Goal: Information Seeking & Learning: Learn about a topic

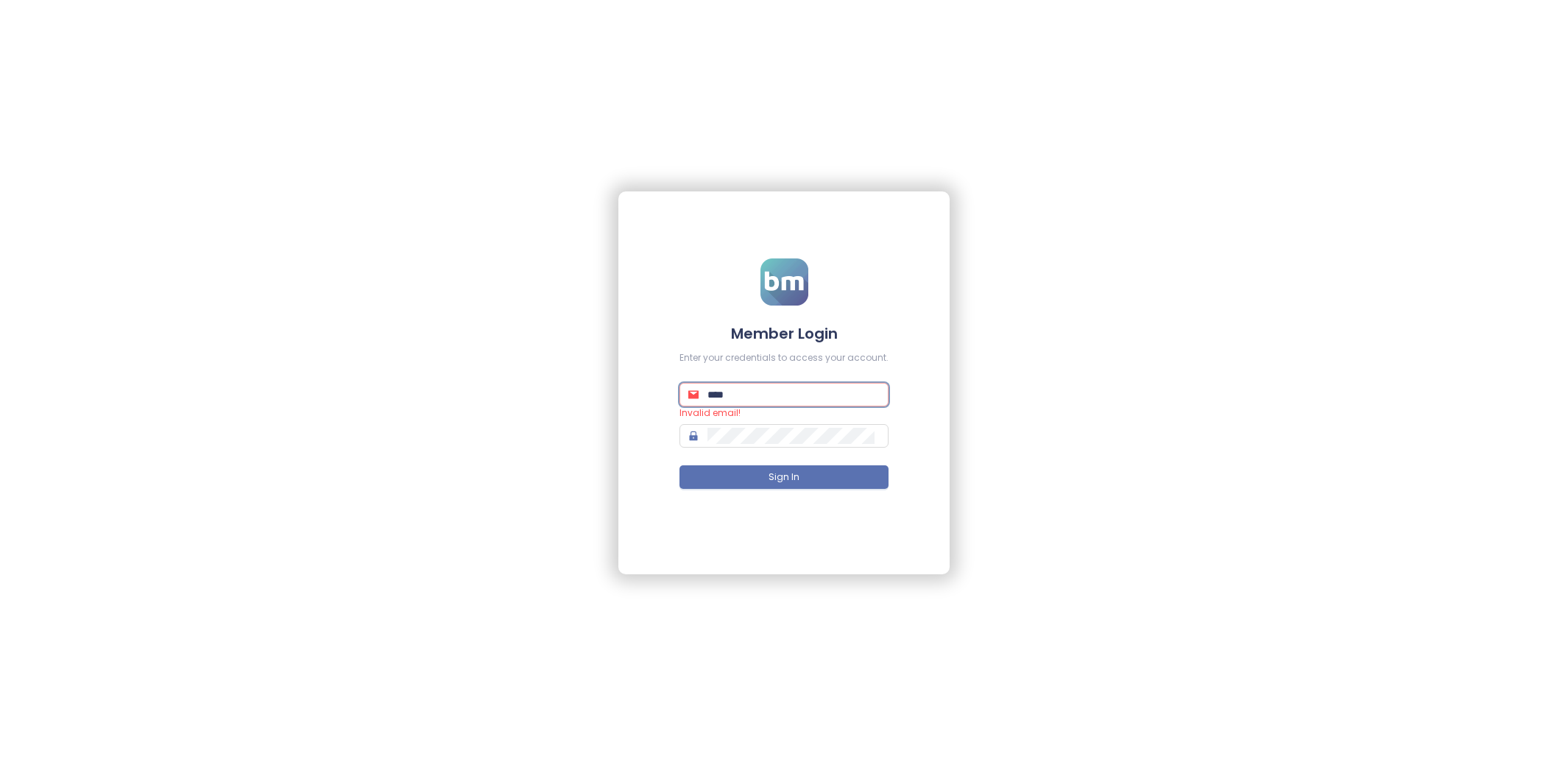
type input "**********"
click at [843, 482] on button "Sign In" at bounding box center [784, 477] width 209 height 24
click at [829, 475] on button "Sign In" at bounding box center [784, 477] width 209 height 24
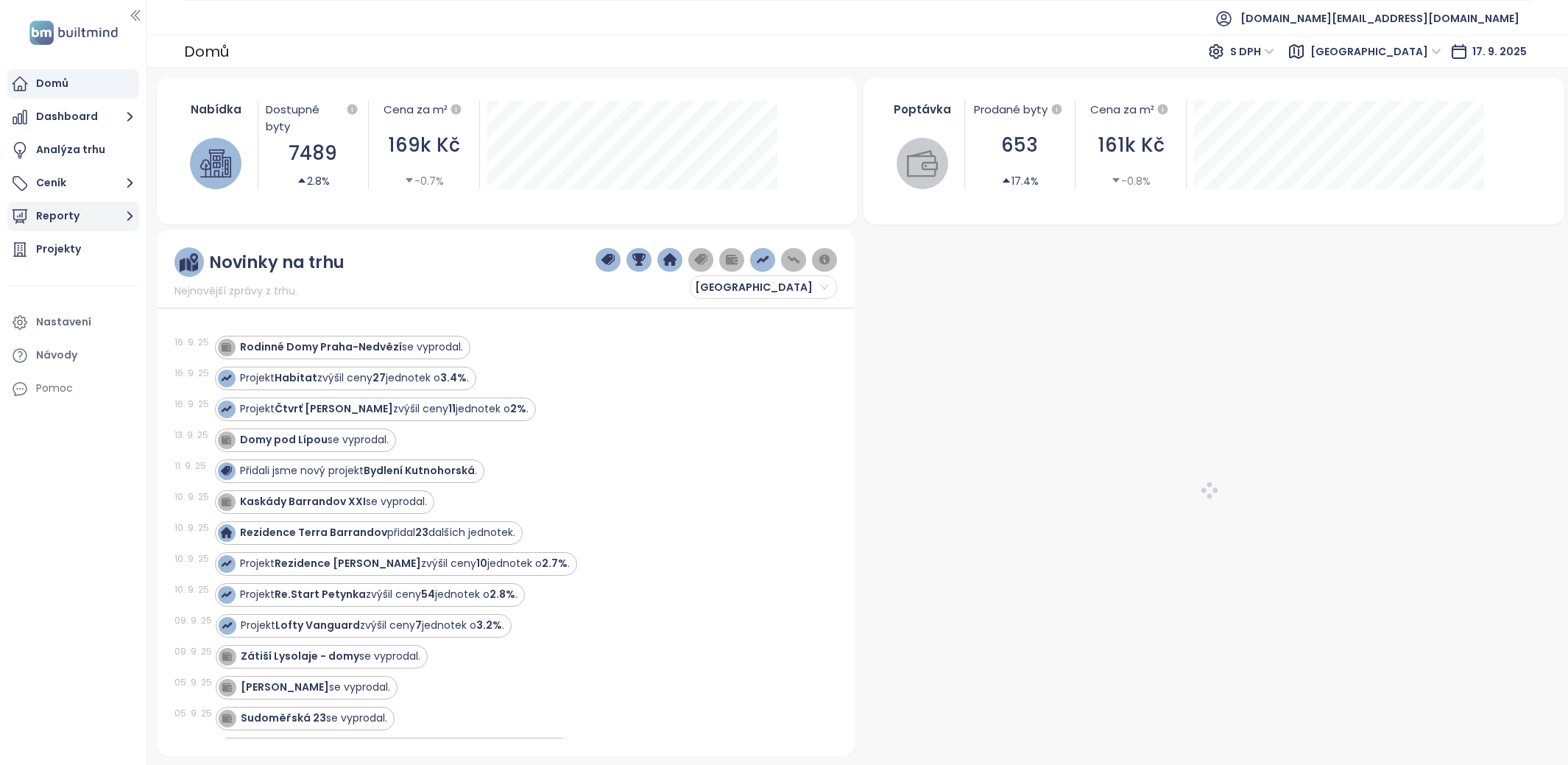
click at [68, 219] on button "Reporty" at bounding box center [73, 217] width 132 height 30
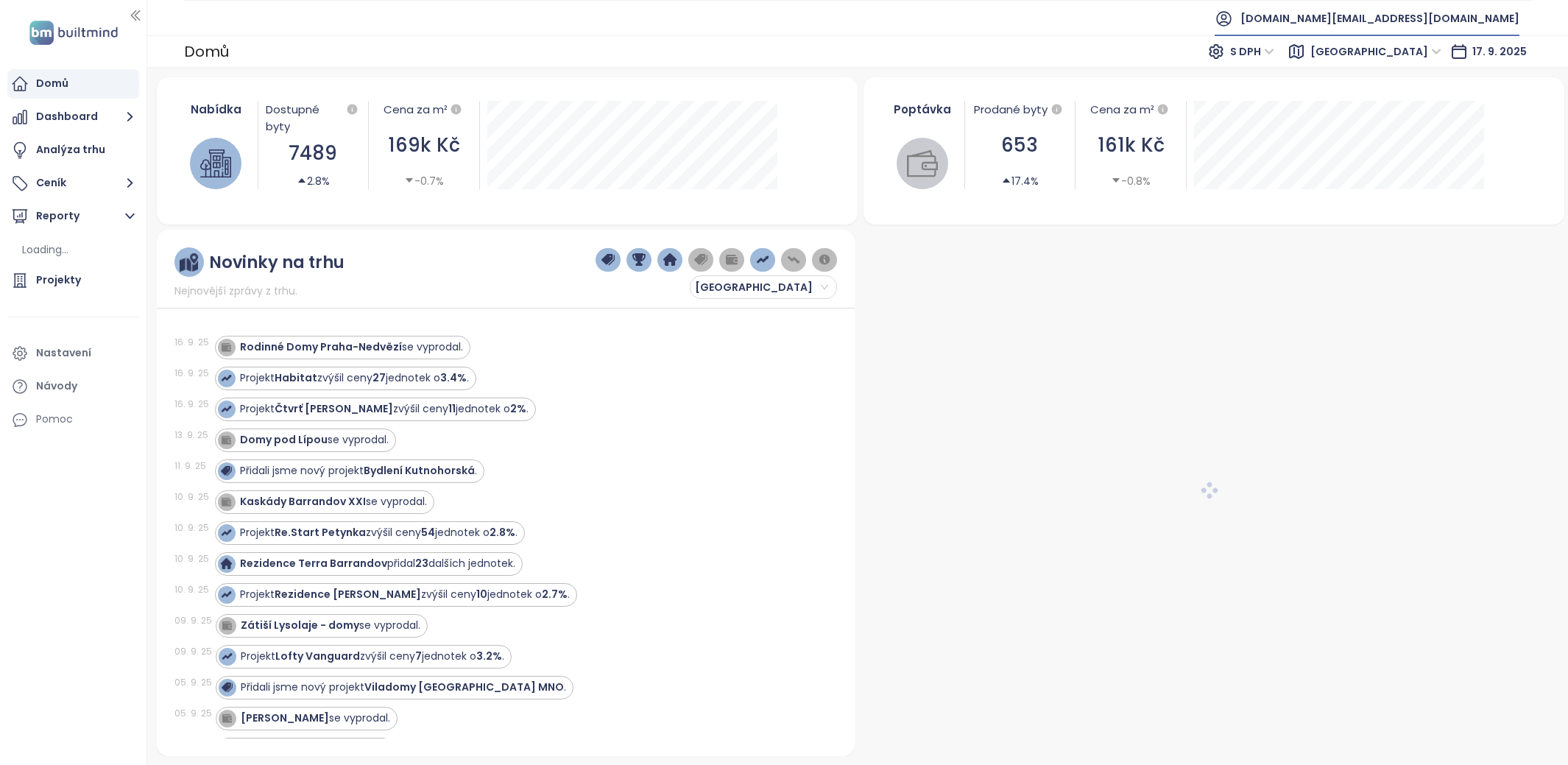
click at [1407, 10] on span "test.cz@builtmind.com" at bounding box center [1380, 19] width 279 height 36
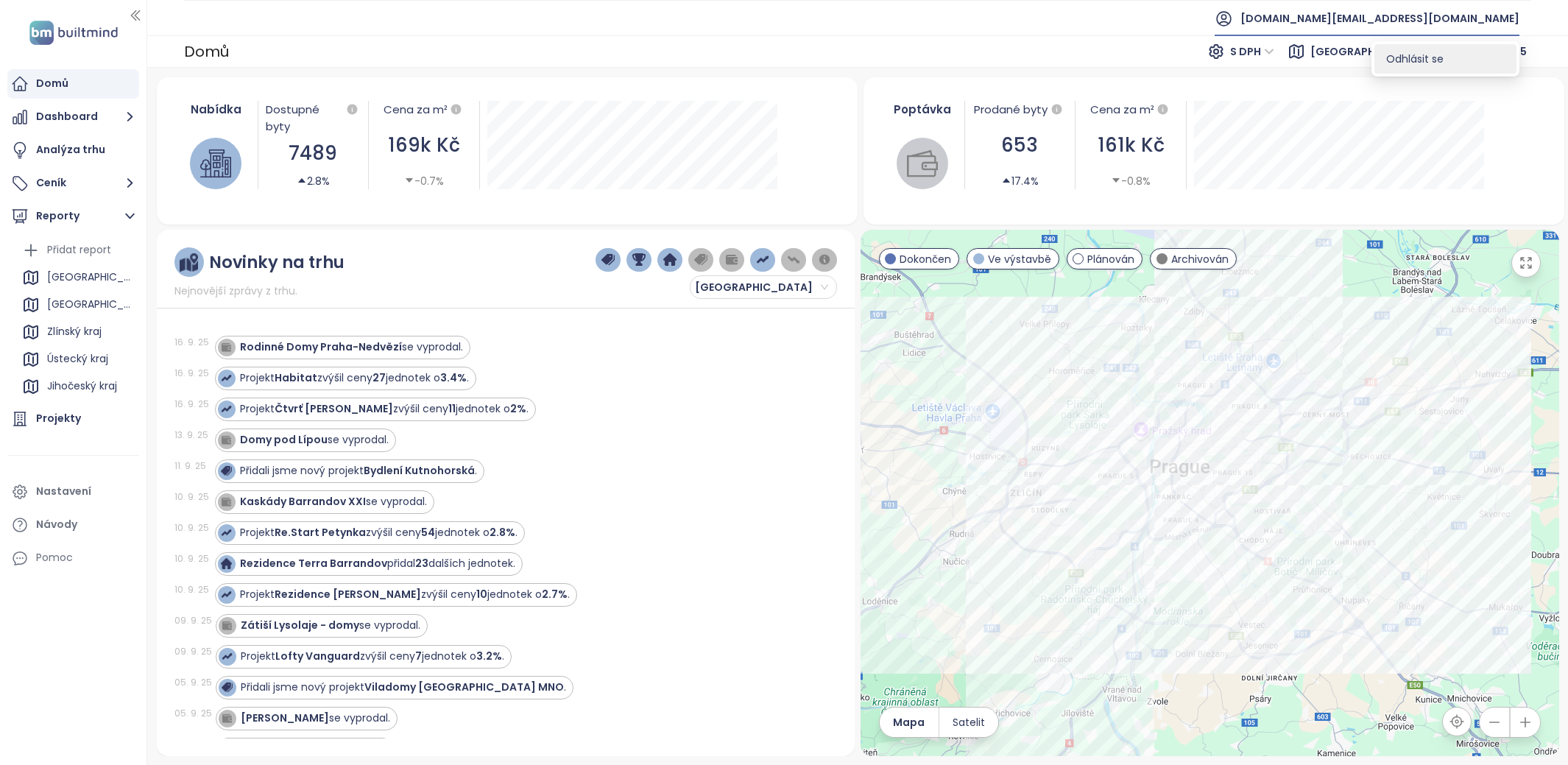
click at [1427, 55] on span "Odhlásit se" at bounding box center [1415, 59] width 58 height 14
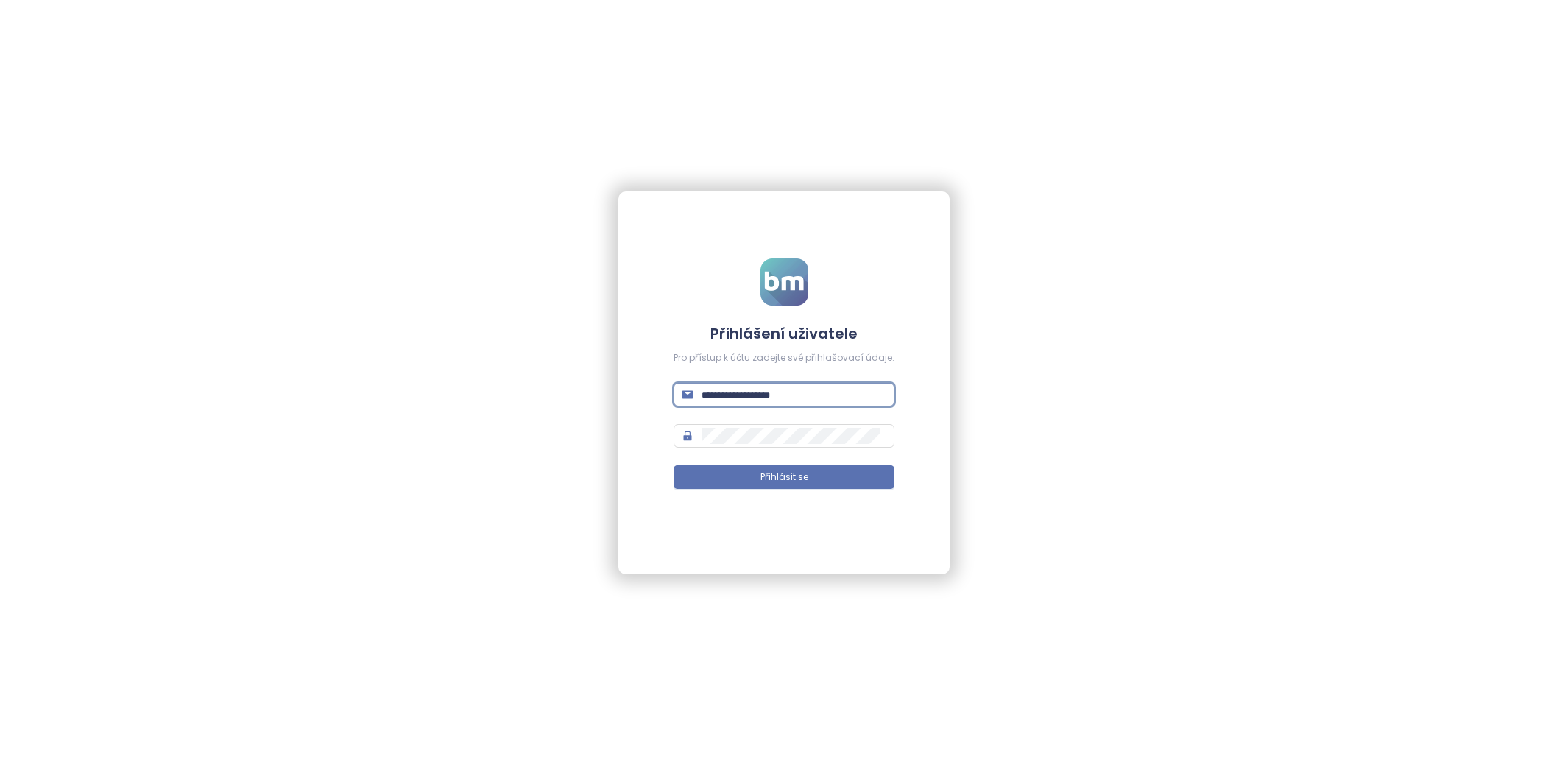
click at [800, 396] on input "text" at bounding box center [793, 394] width 184 height 16
click at [717, 391] on input "text" at bounding box center [793, 394] width 184 height 16
type input "*"
type input "**********"
click at [835, 474] on button "Přihlásit se" at bounding box center [784, 477] width 221 height 24
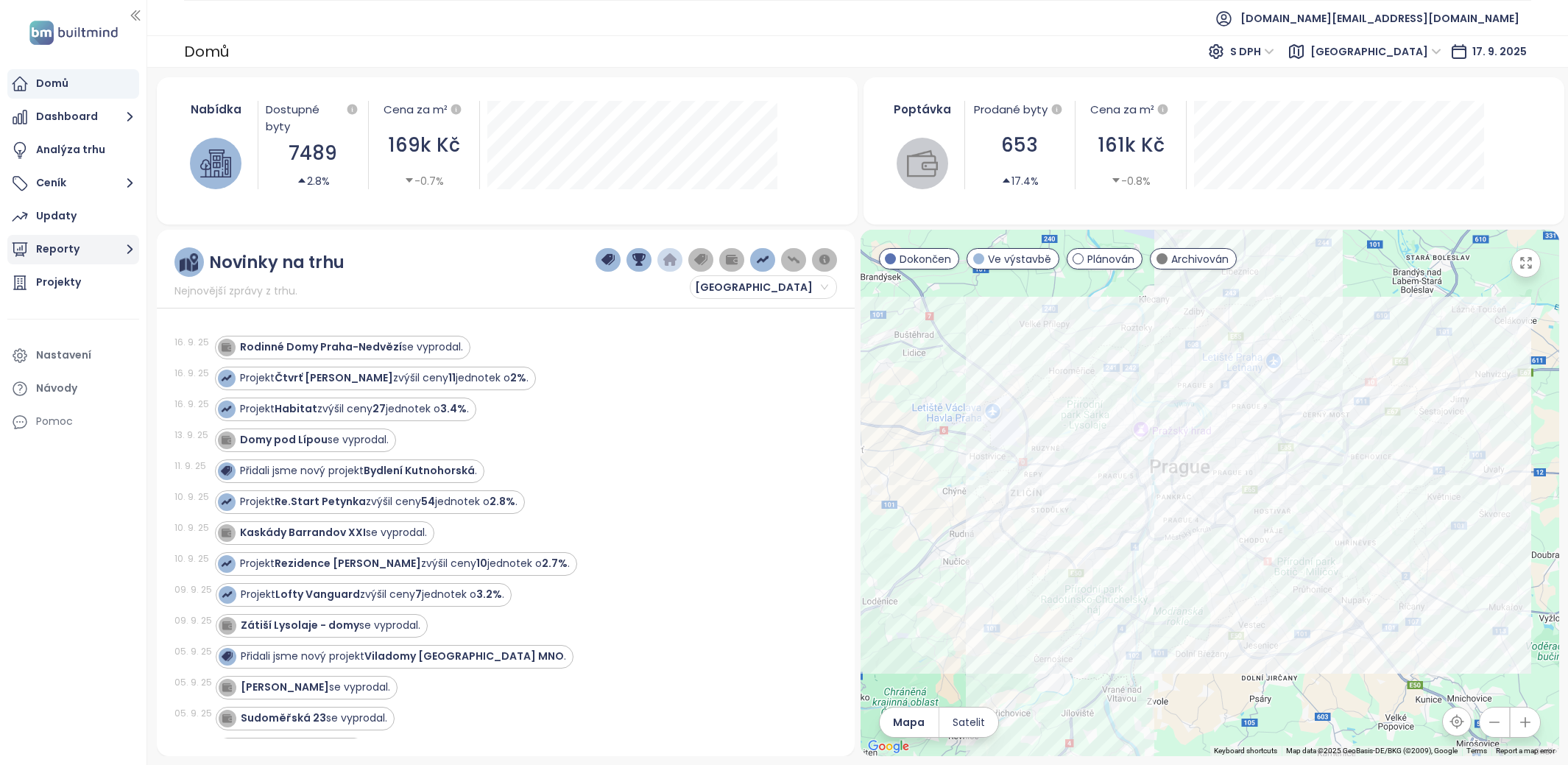
click at [82, 255] on button "Reporty" at bounding box center [73, 250] width 132 height 30
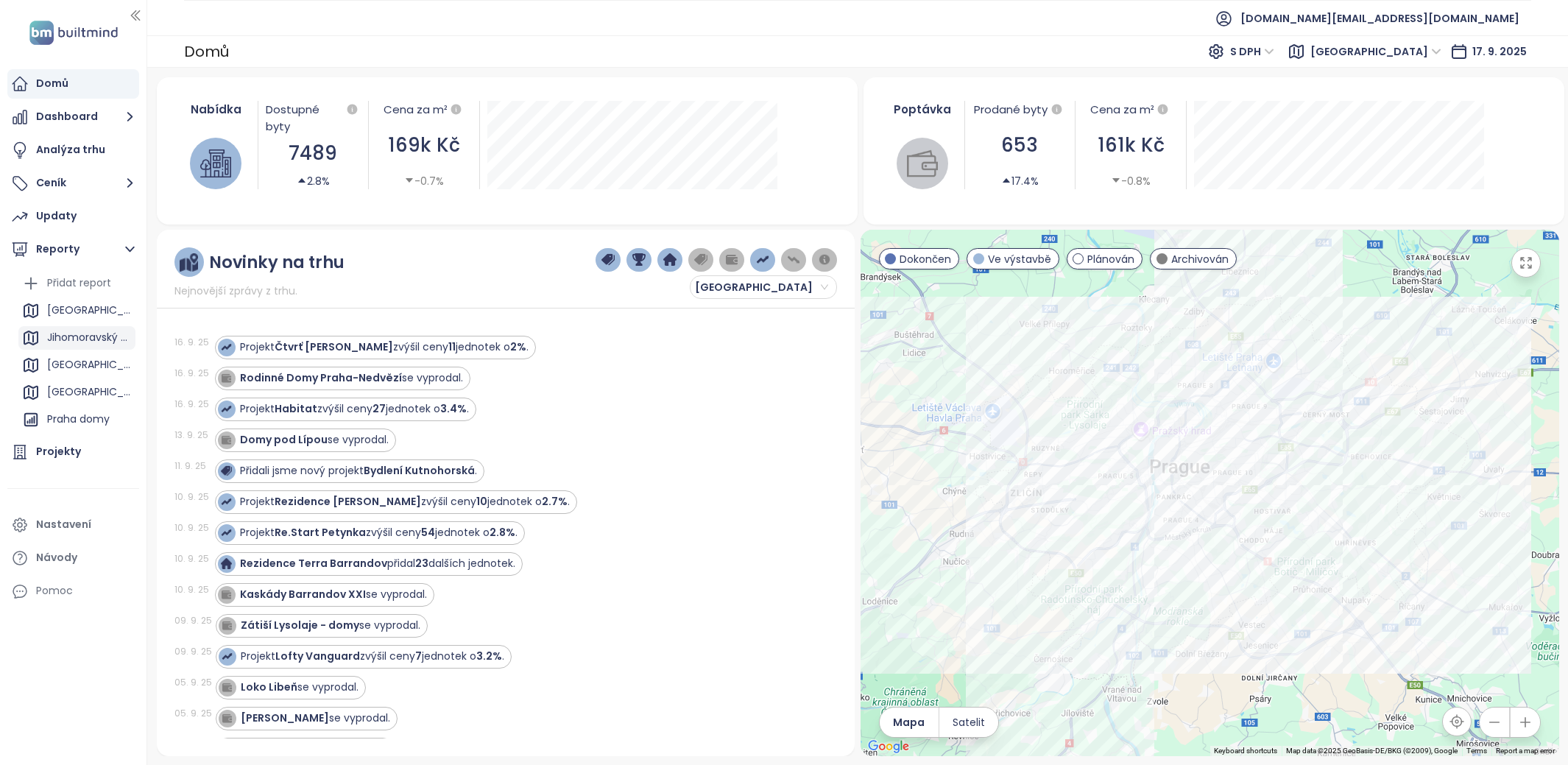
click at [87, 338] on div "Jihomoravský kraj" at bounding box center [89, 338] width 85 height 19
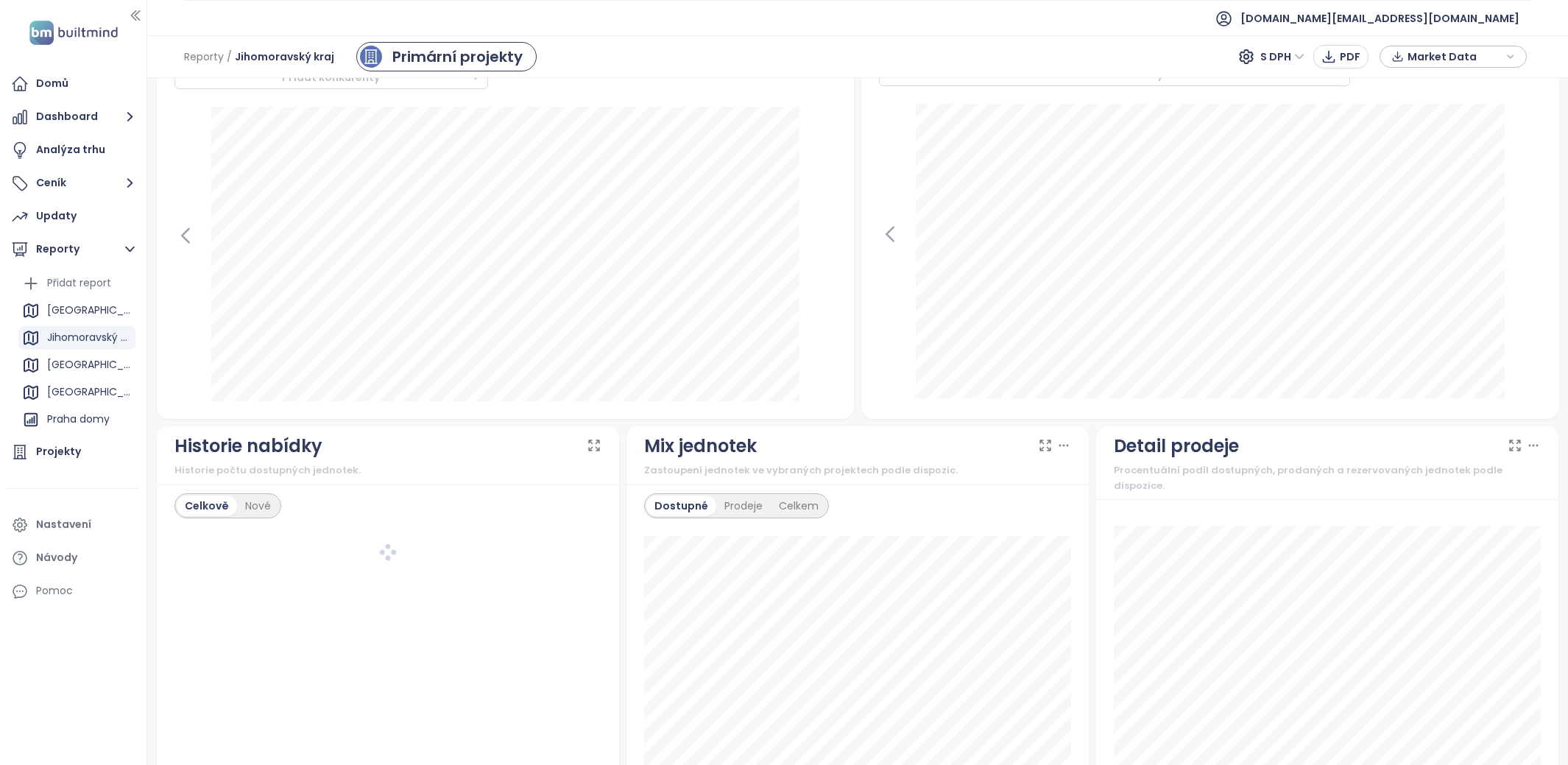
scroll to position [749, 0]
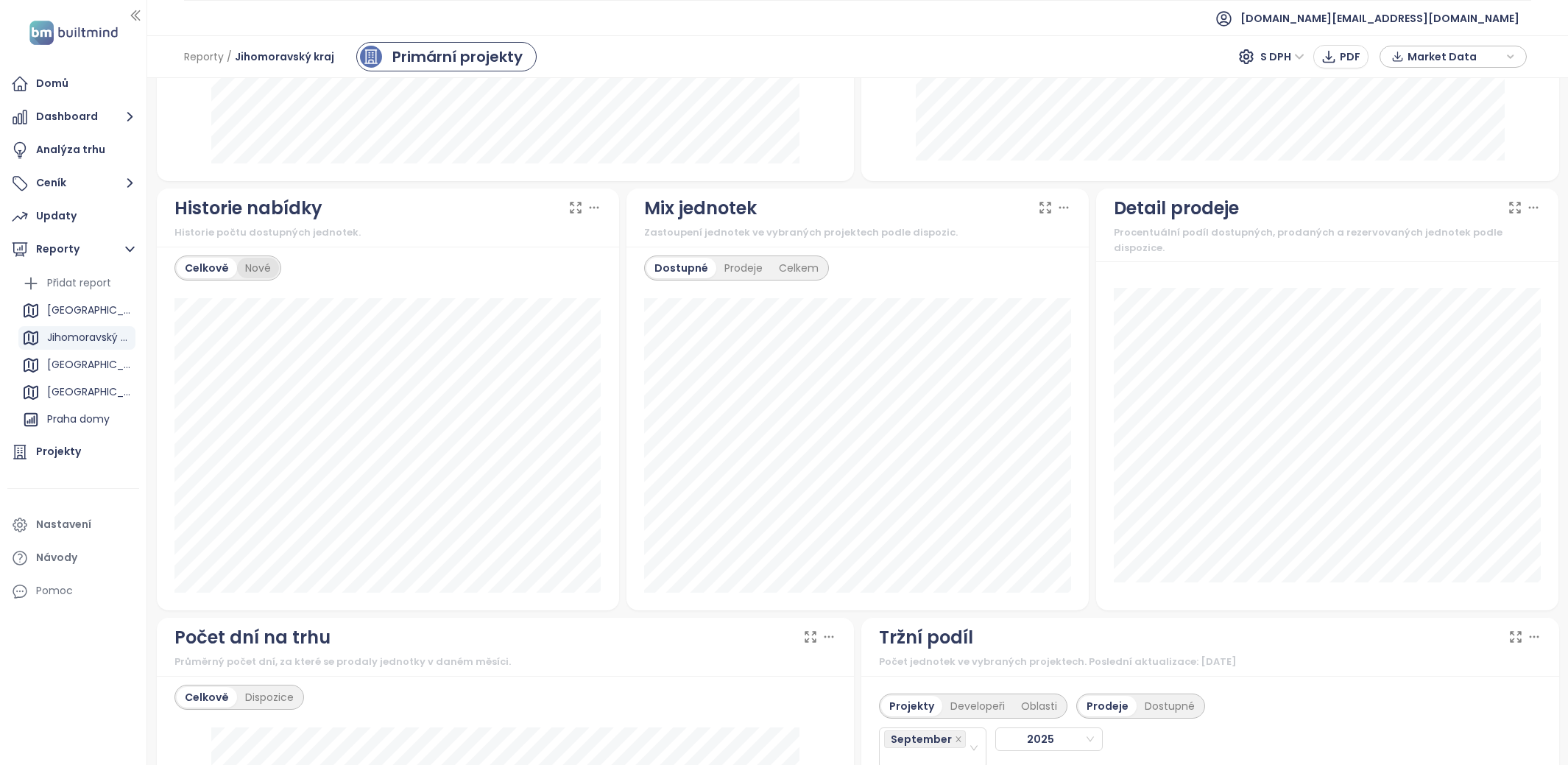
click at [268, 263] on div "Nové" at bounding box center [257, 267] width 42 height 20
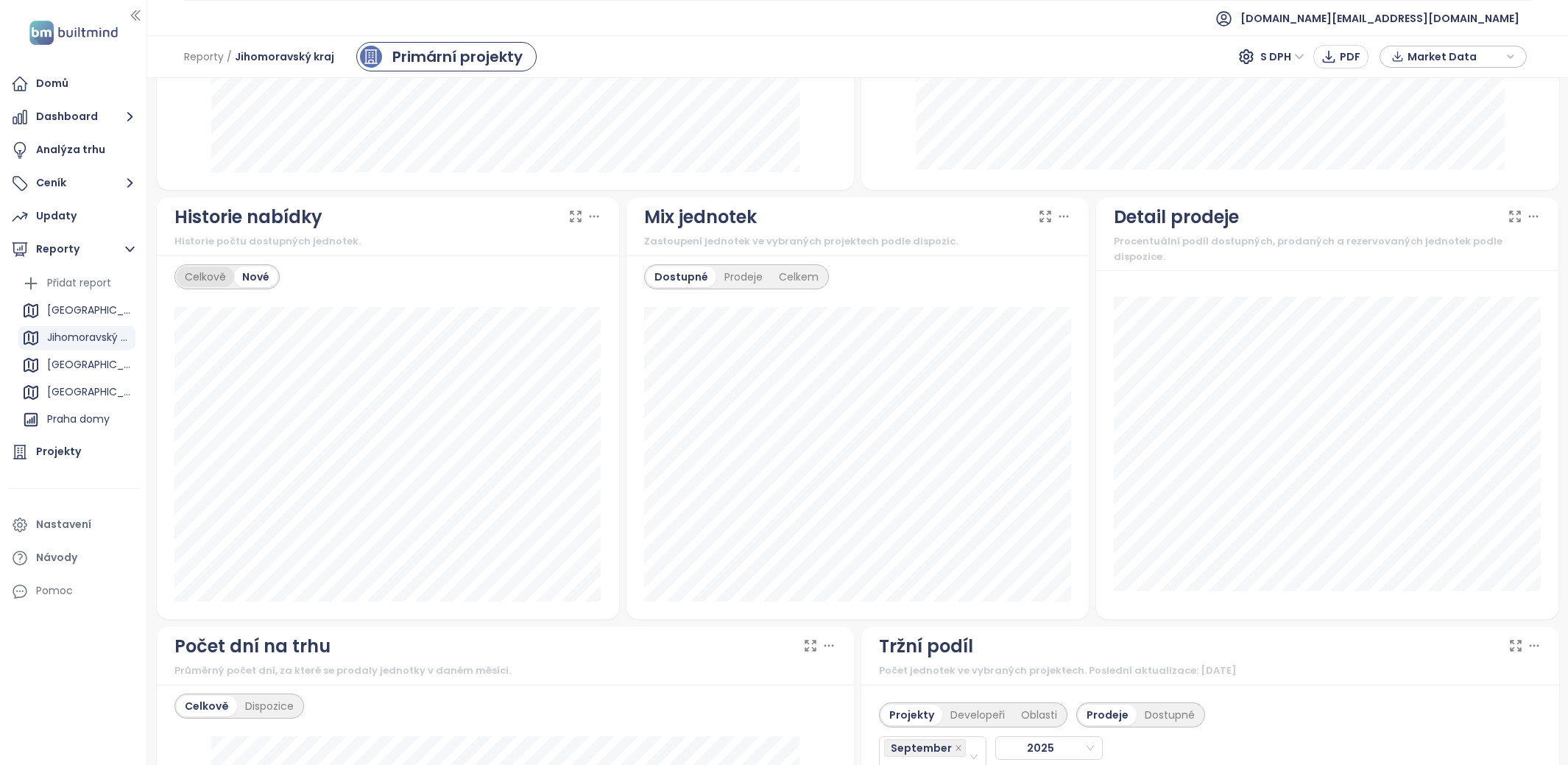
click at [212, 274] on div "Celkově" at bounding box center [205, 277] width 58 height 20
click at [91, 368] on div "Brno" at bounding box center [77, 365] width 117 height 24
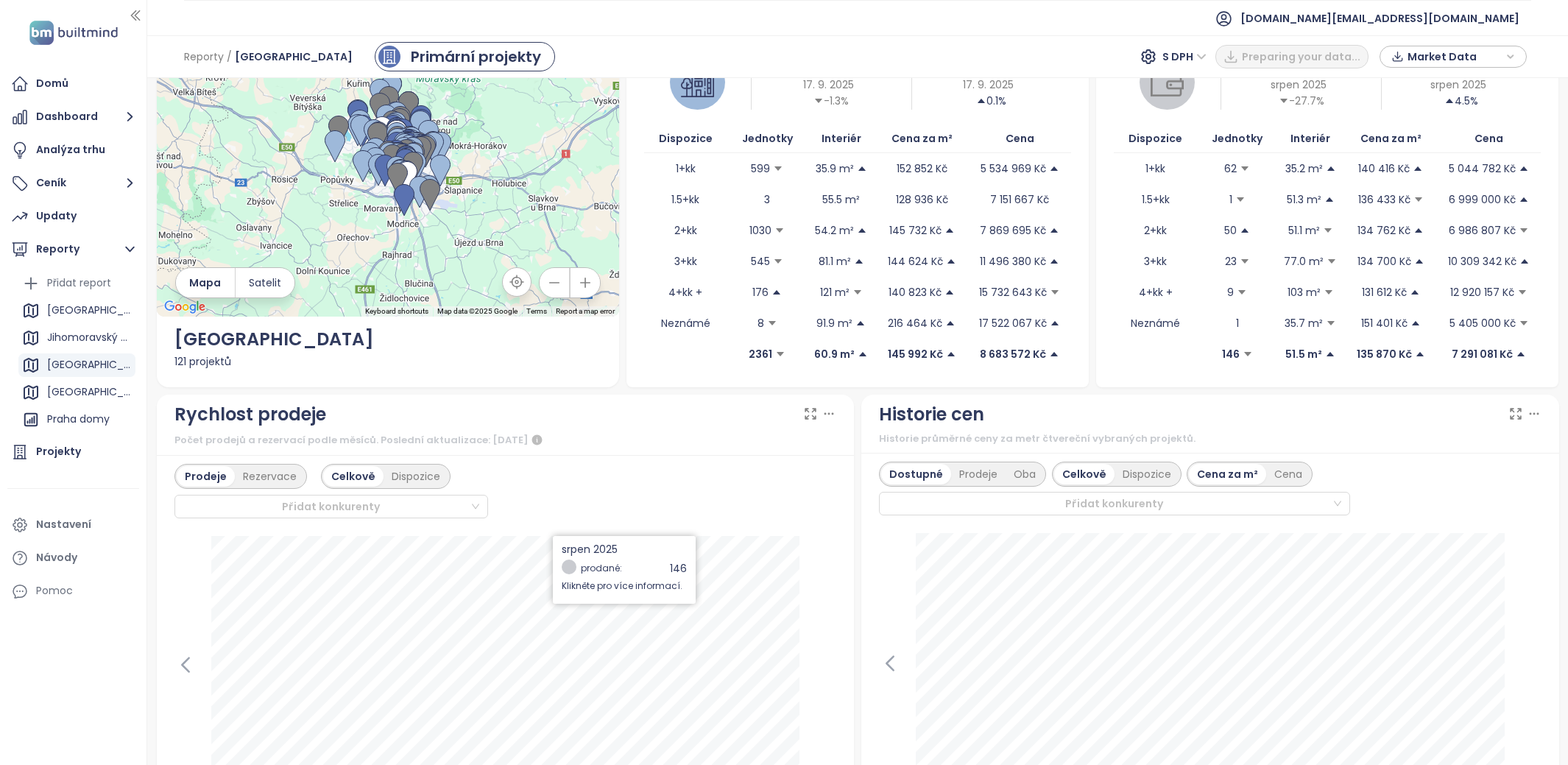
scroll to position [131, 0]
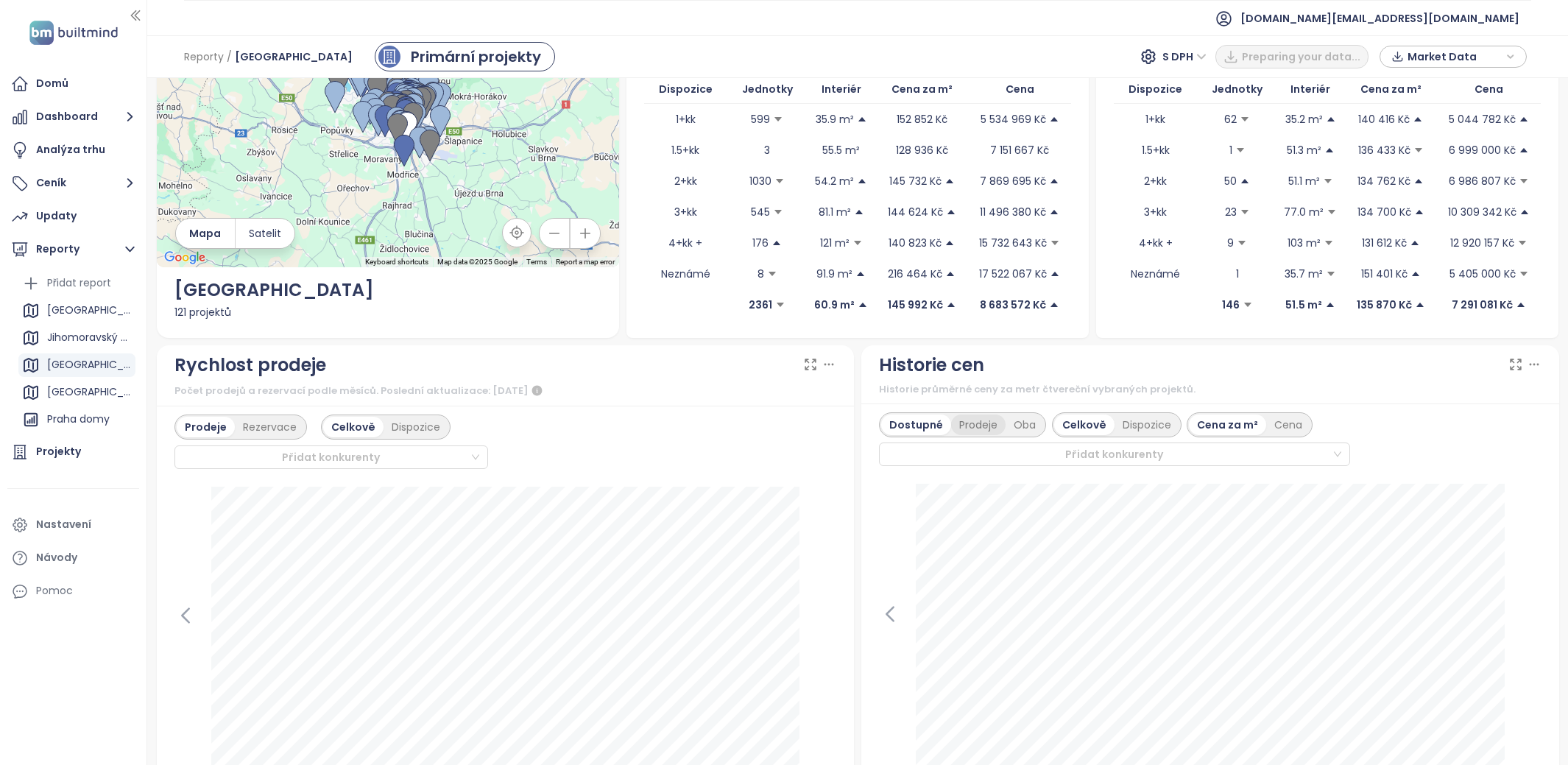
click at [963, 420] on div "Prodeje" at bounding box center [978, 425] width 54 height 20
click at [1034, 425] on div "Oba" at bounding box center [1024, 425] width 38 height 20
click at [1163, 424] on div "Dispozice" at bounding box center [1144, 425] width 65 height 20
click at [1246, 427] on div "Cena" at bounding box center [1252, 425] width 44 height 20
click at [1183, 427] on div "Cena za m²" at bounding box center [1191, 425] width 76 height 20
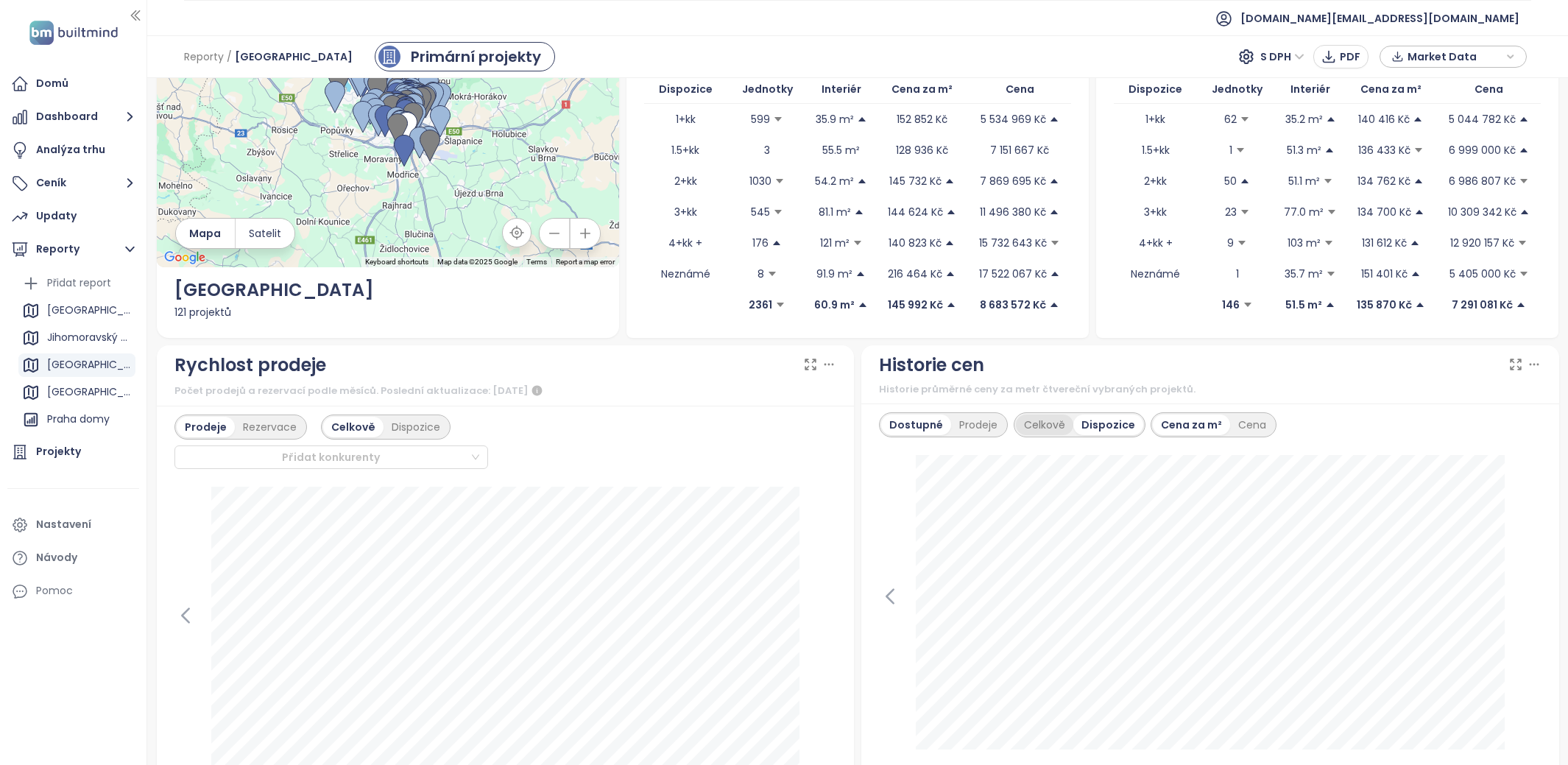
click at [1048, 419] on div "Celkově" at bounding box center [1045, 425] width 58 height 20
click at [67, 447] on div "Projekty" at bounding box center [58, 452] width 45 height 19
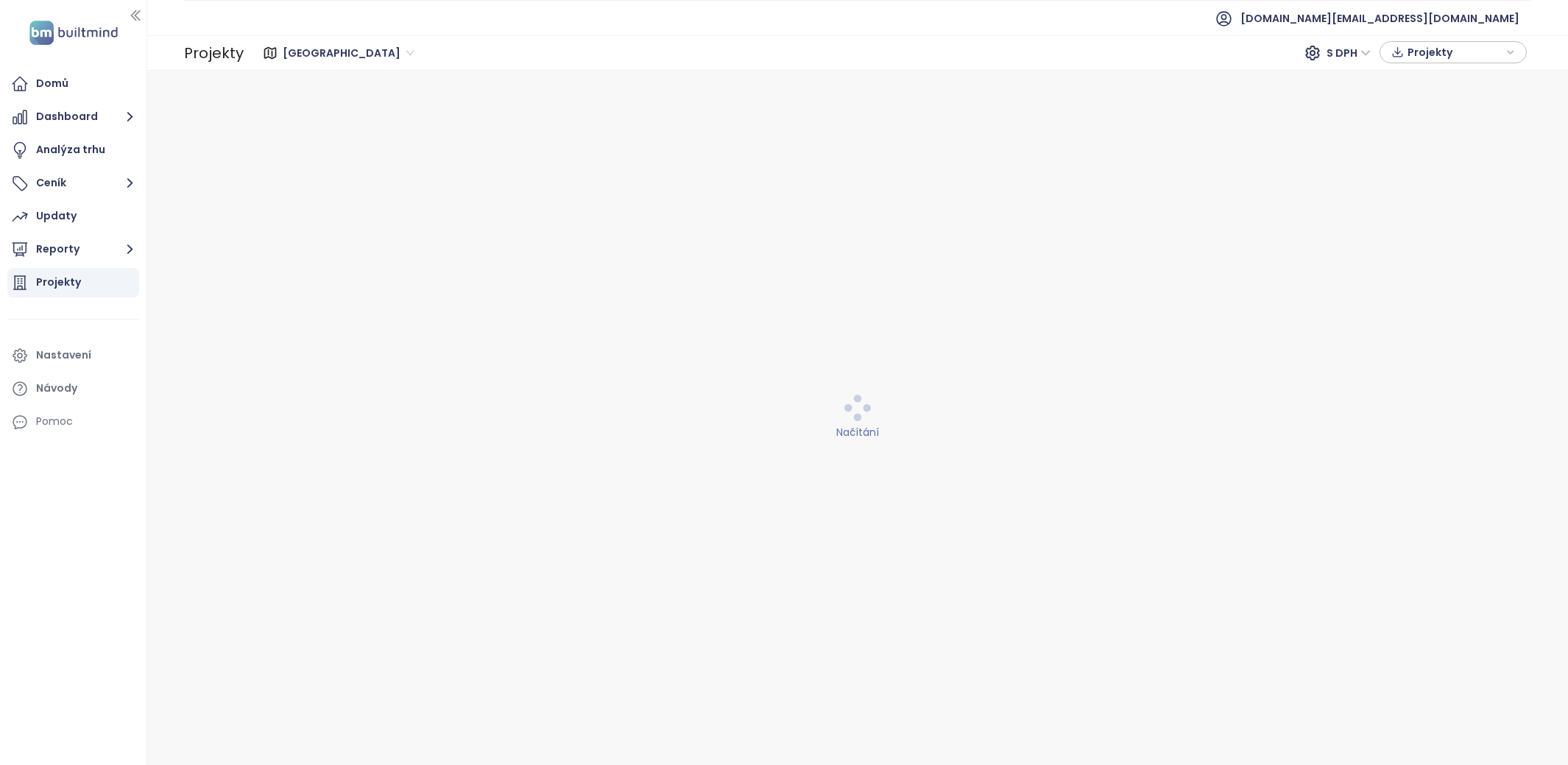
click at [296, 52] on span "Praha" at bounding box center [348, 53] width 131 height 22
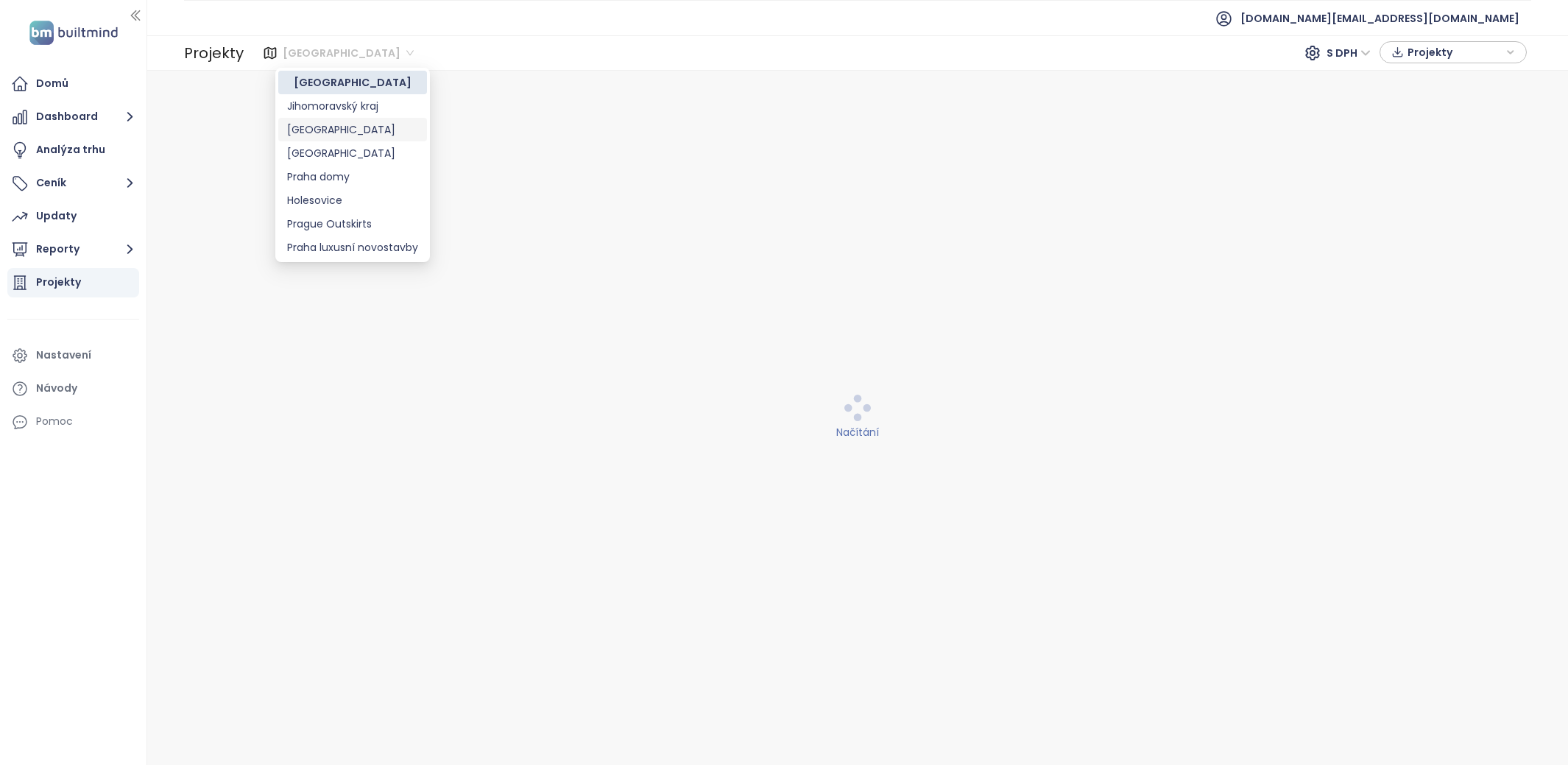
click at [333, 138] on div "Brno" at bounding box center [352, 130] width 149 height 24
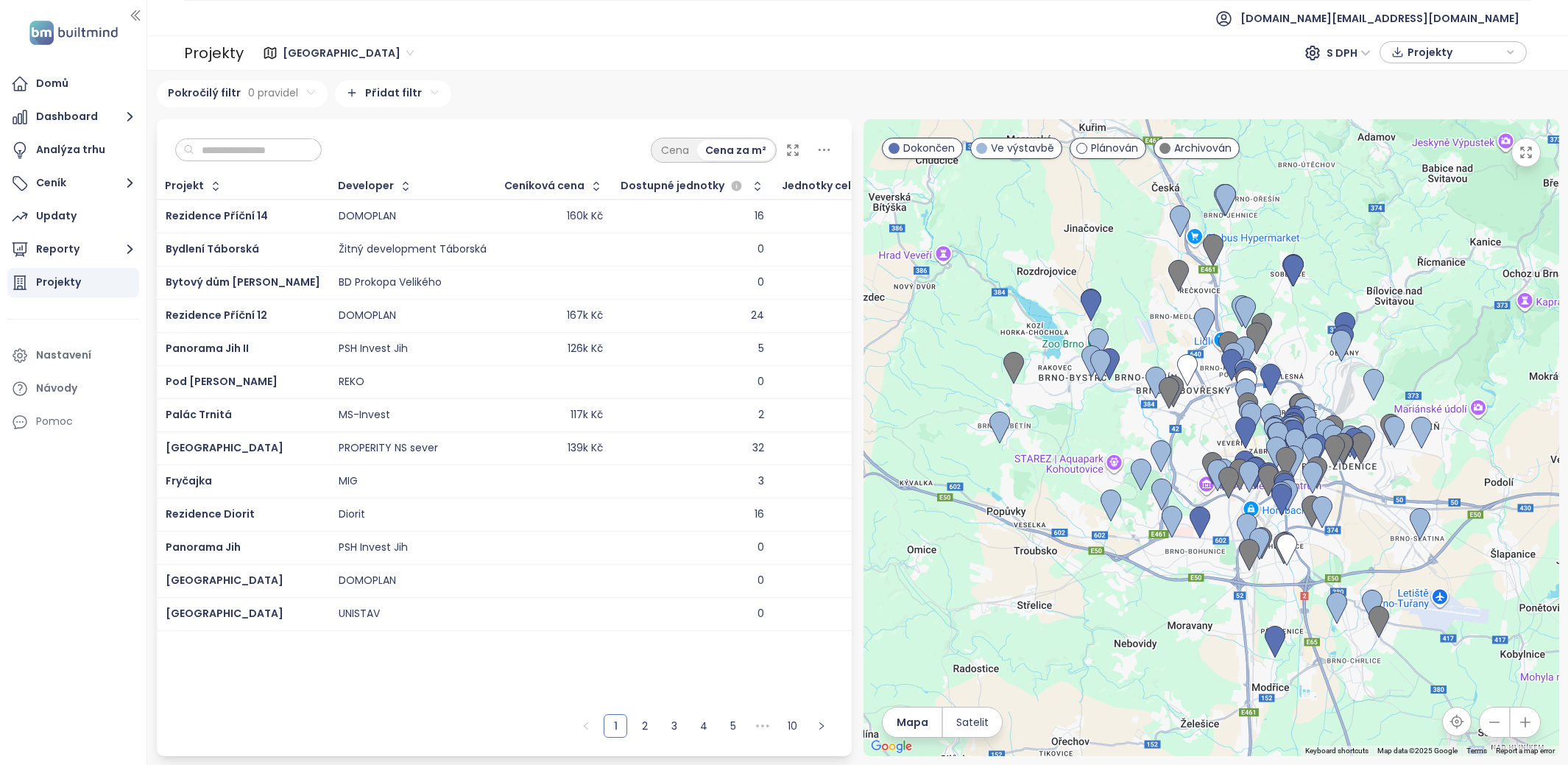
click at [277, 145] on input "text" at bounding box center [254, 150] width 119 height 22
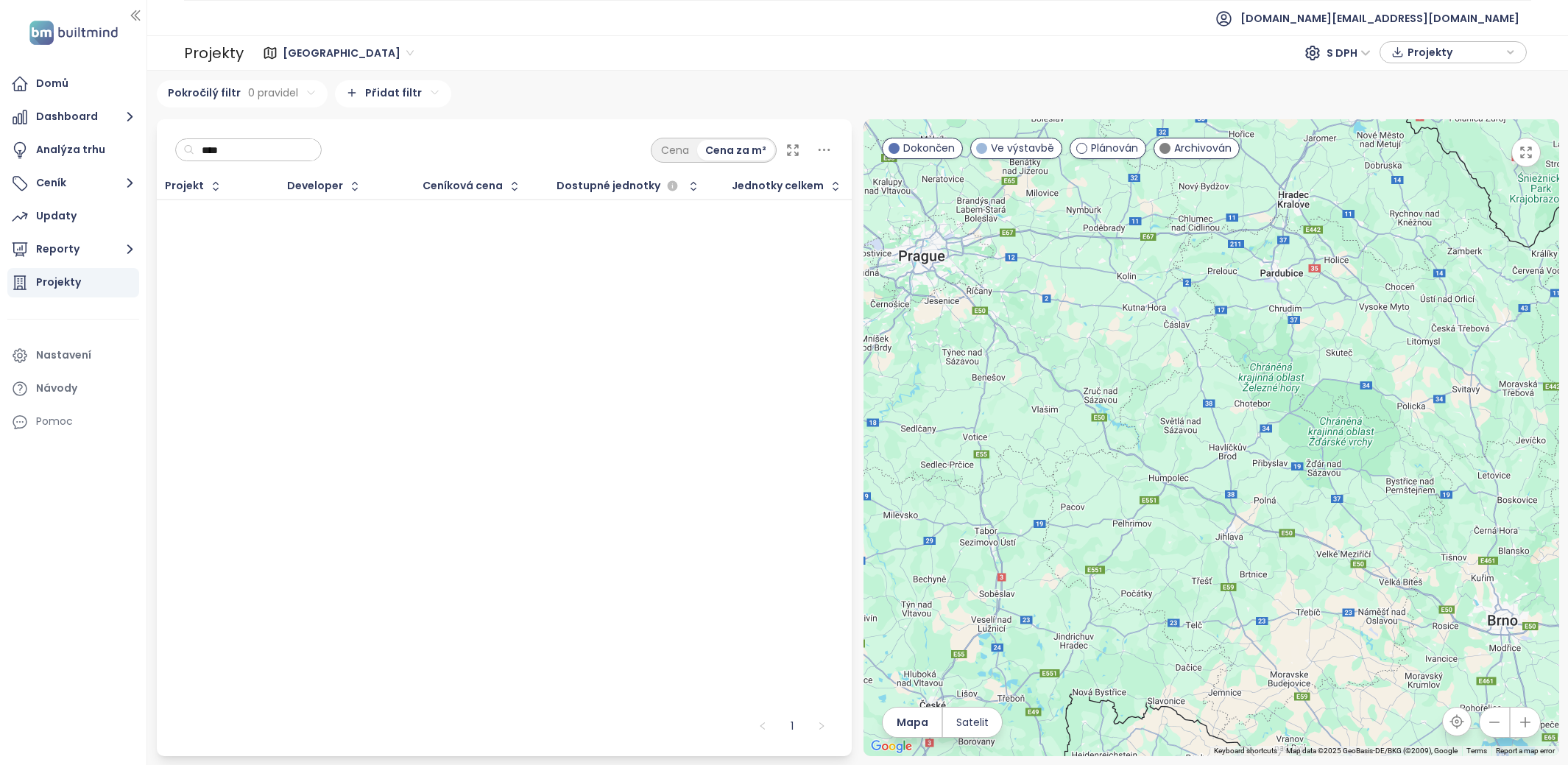
click at [260, 149] on input "****" at bounding box center [254, 150] width 119 height 22
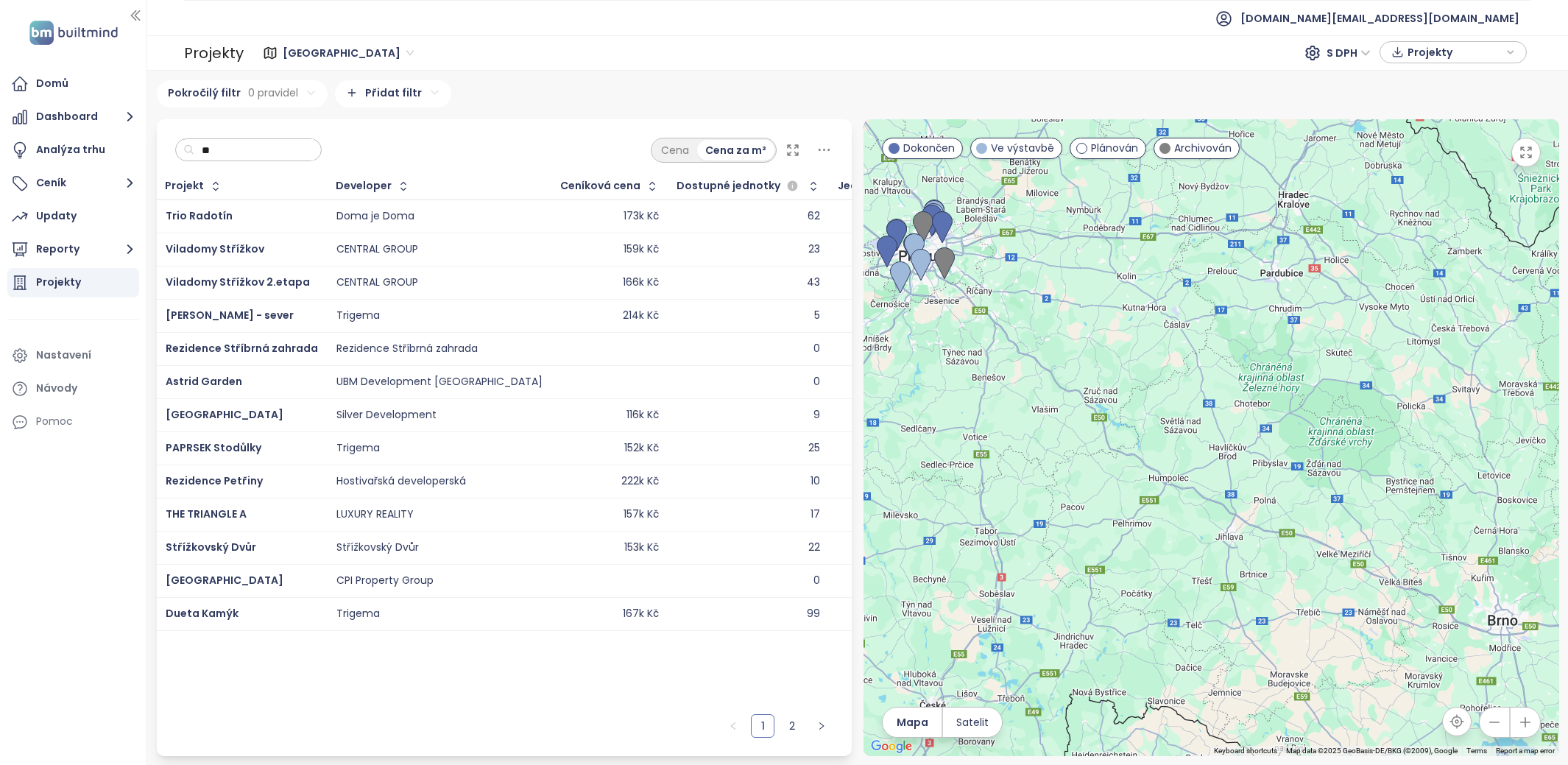
type input "*"
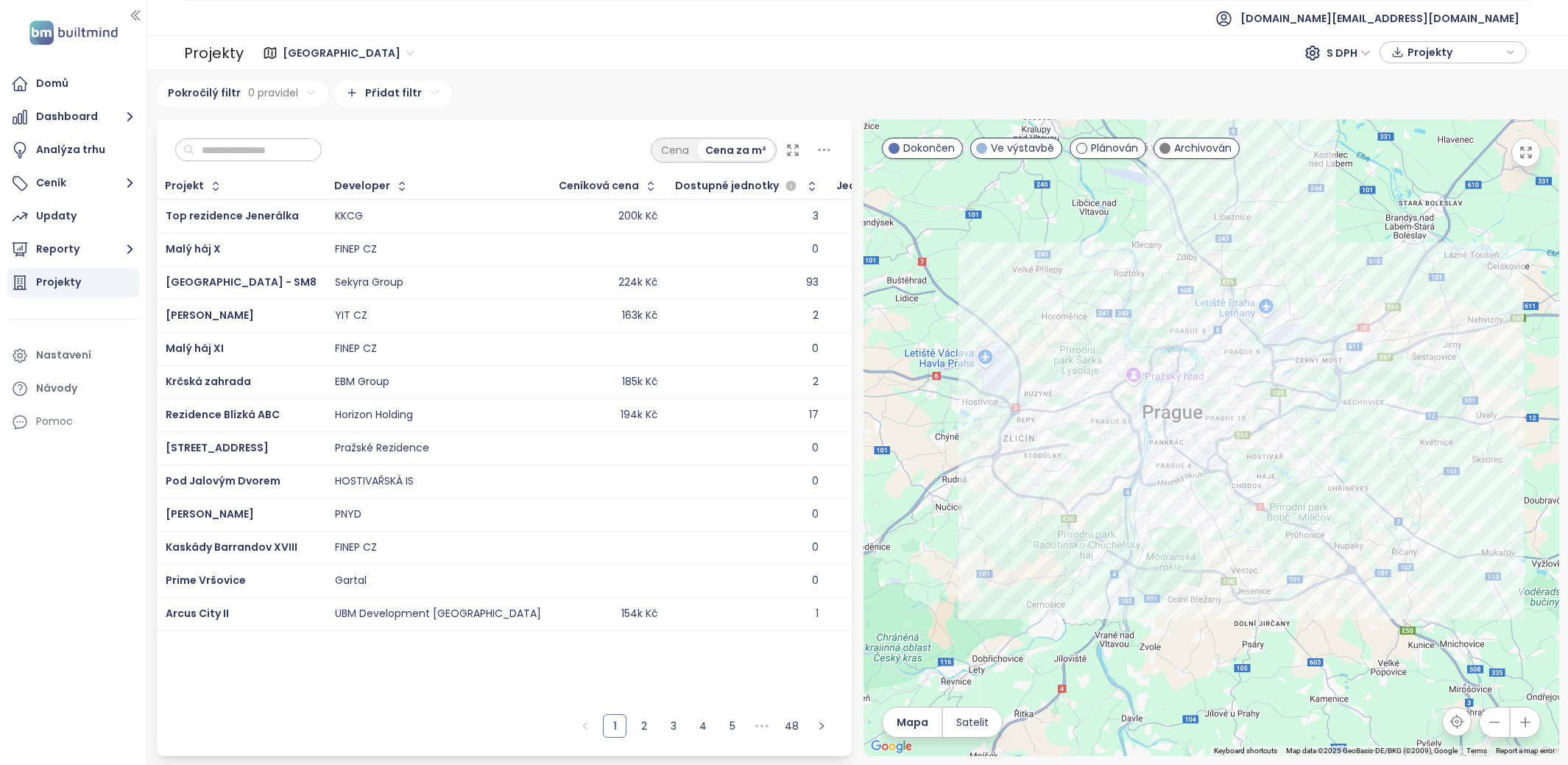
click at [257, 143] on input "text" at bounding box center [254, 150] width 119 height 22
click at [298, 48] on span "[GEOGRAPHIC_DATA]" at bounding box center [348, 53] width 131 height 22
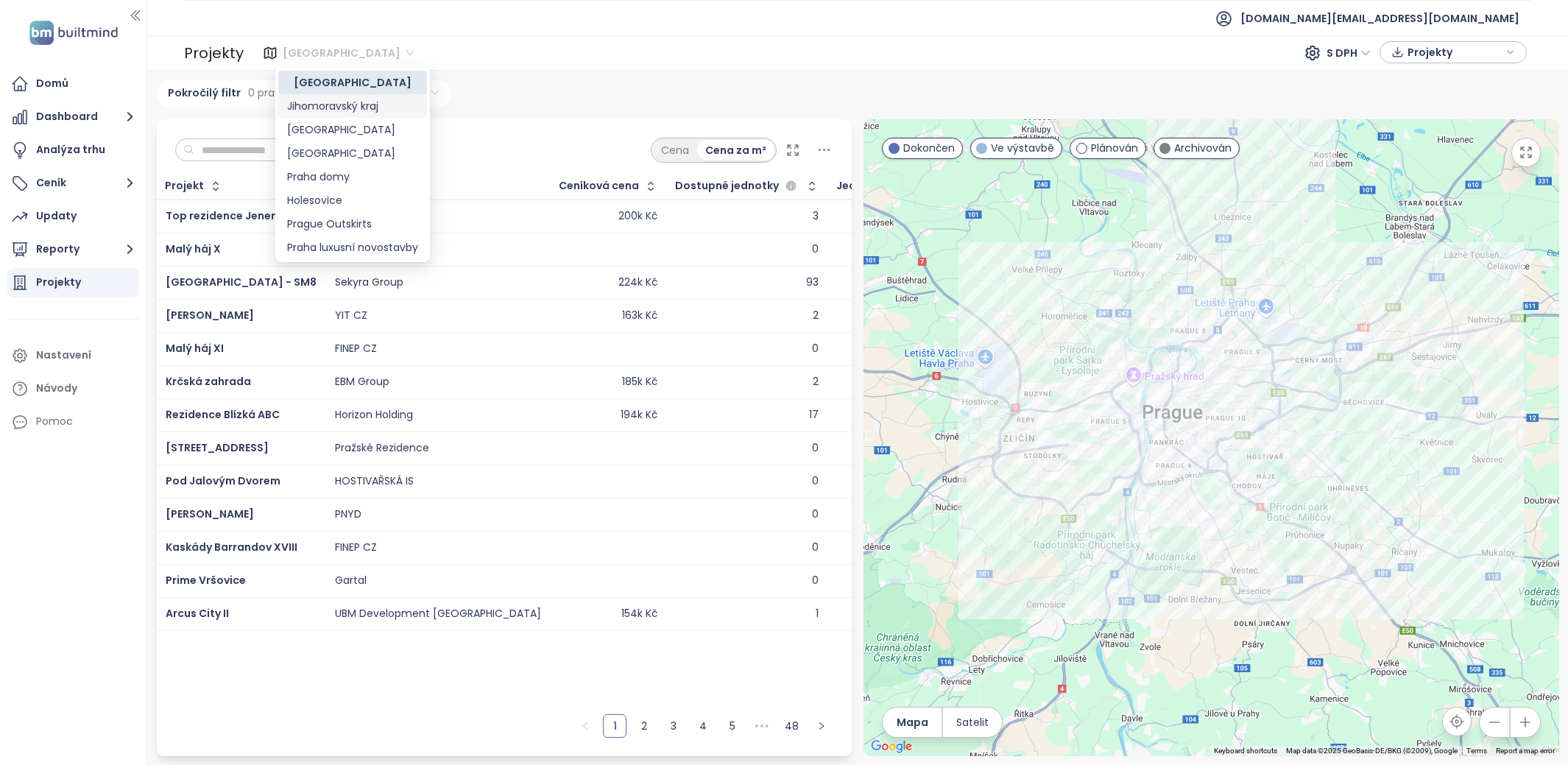
click at [329, 103] on div "Jihomoravský kraj" at bounding box center [352, 105] width 131 height 16
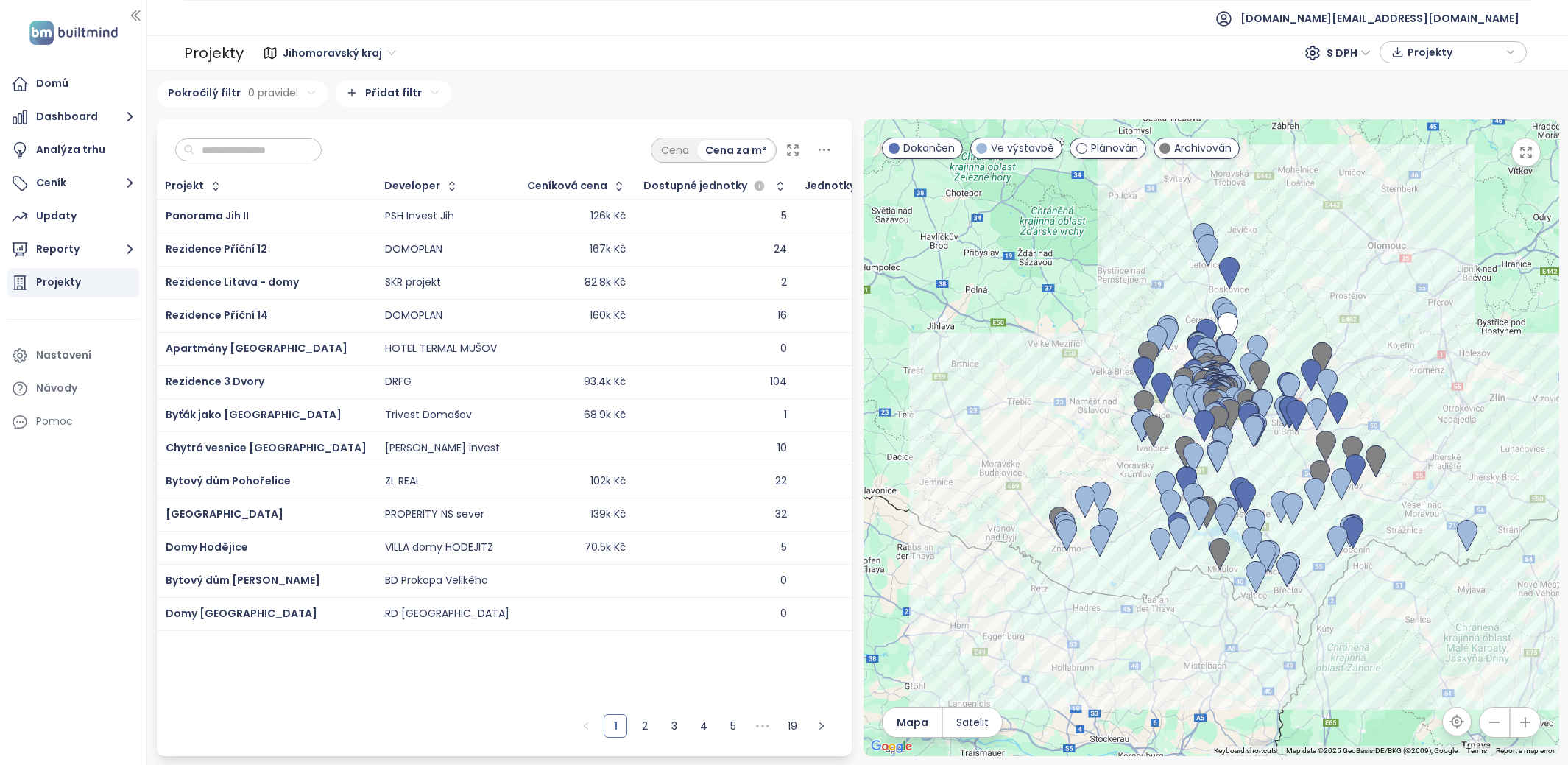
click at [285, 153] on input "text" at bounding box center [254, 150] width 119 height 22
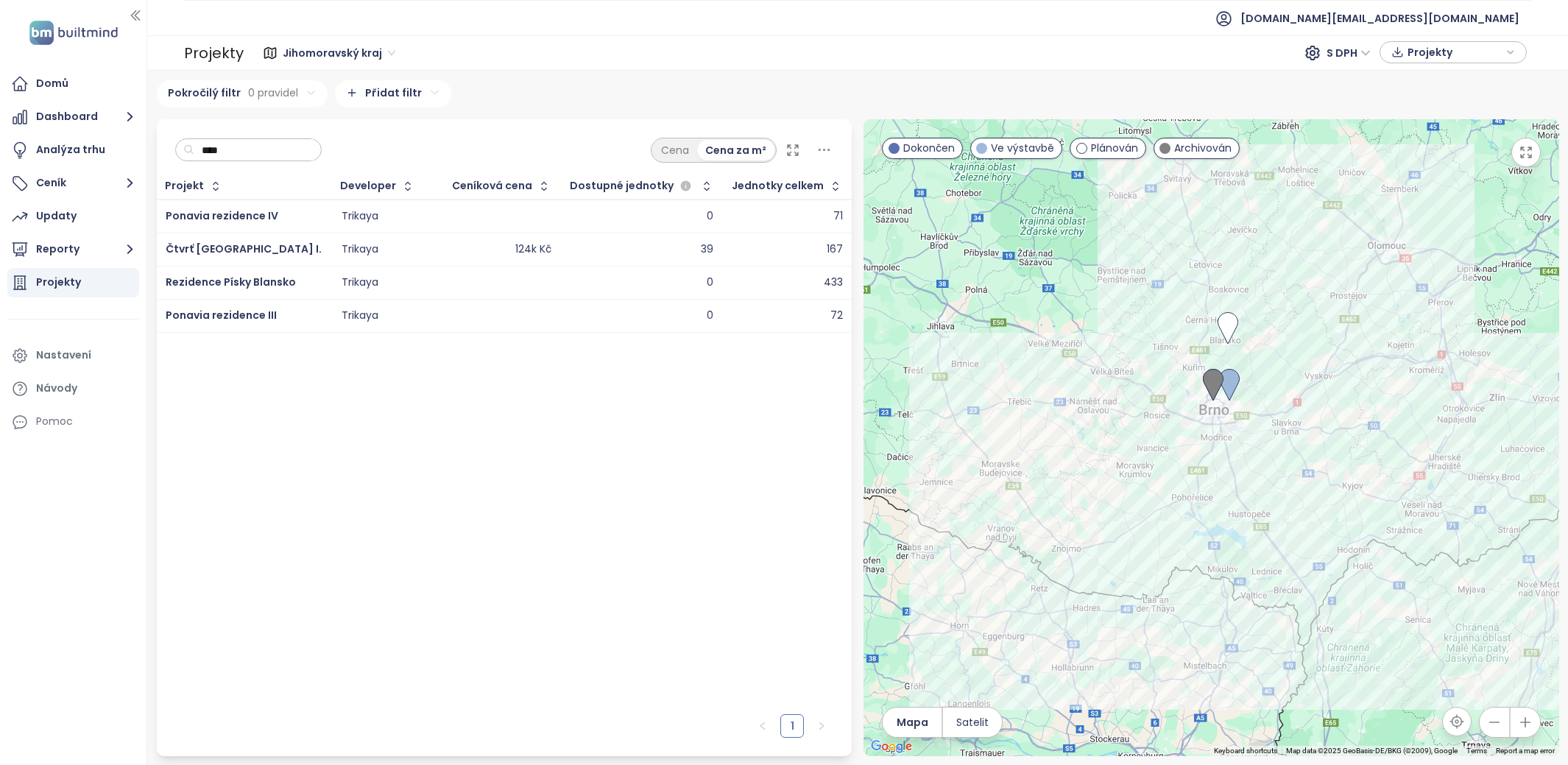
click at [224, 152] on input "****" at bounding box center [254, 150] width 119 height 22
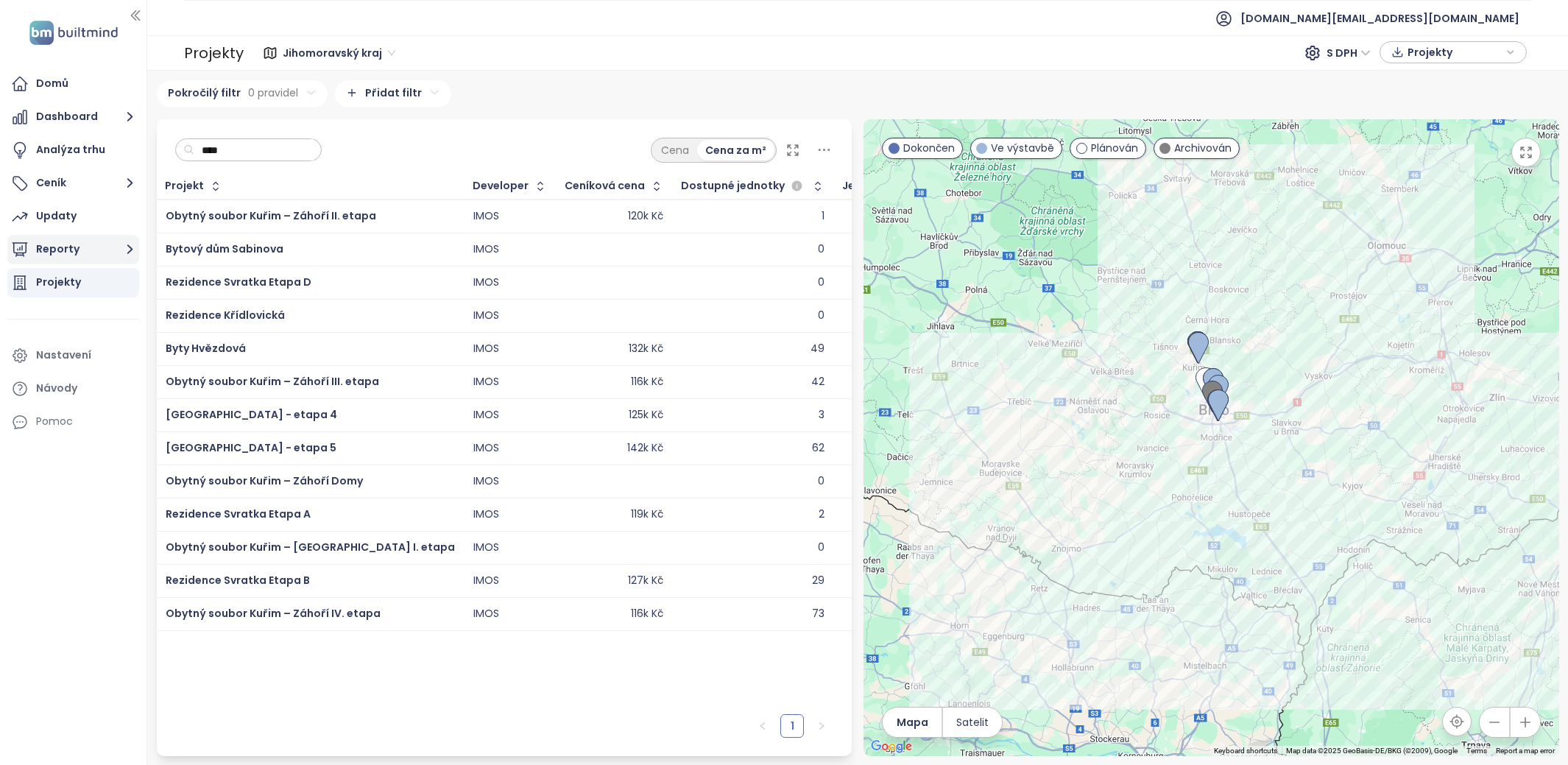
type input "****"
click at [76, 252] on button "Reporty" at bounding box center [73, 250] width 132 height 30
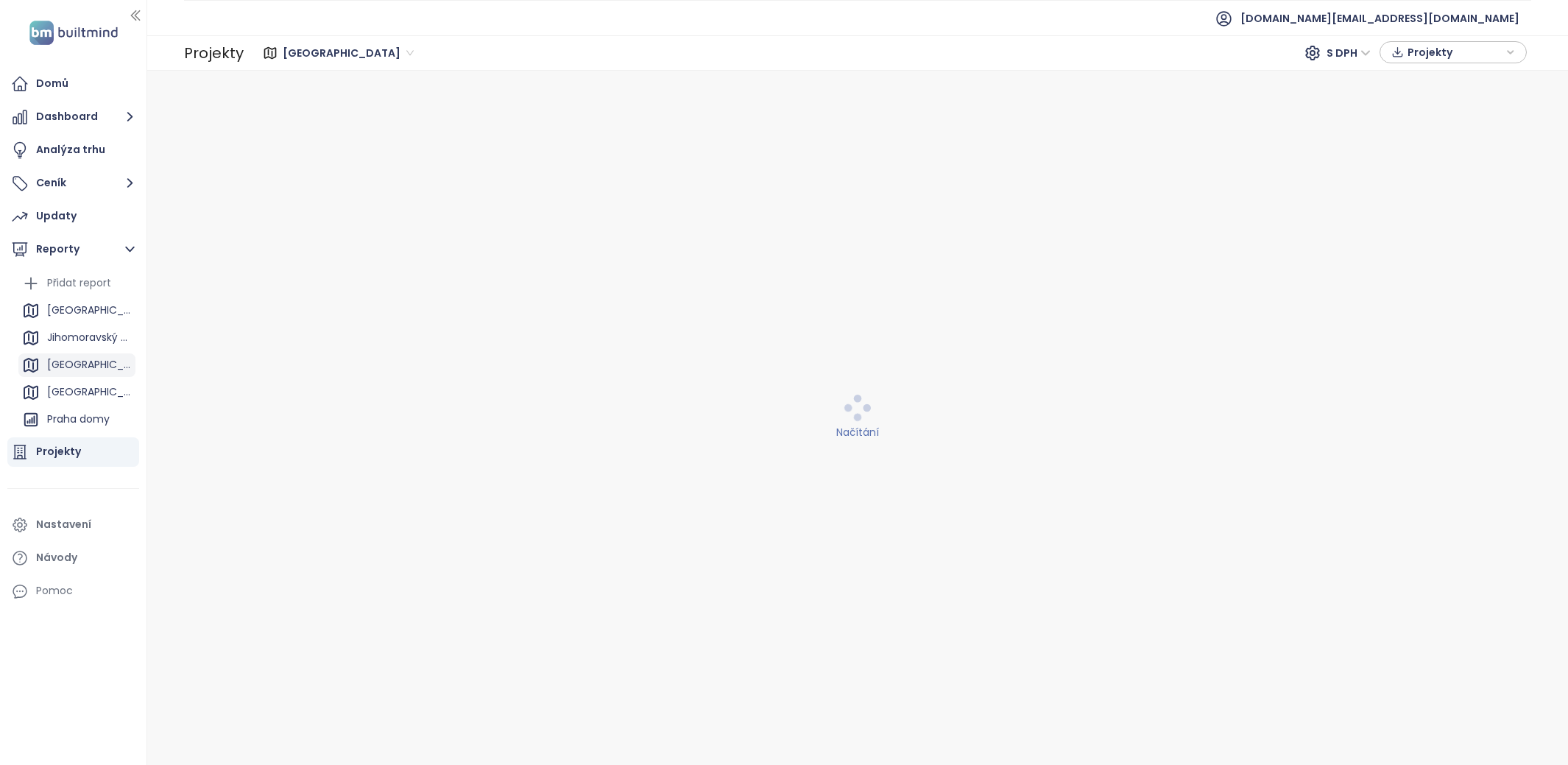
click at [65, 374] on div "Brno" at bounding box center [89, 365] width 85 height 19
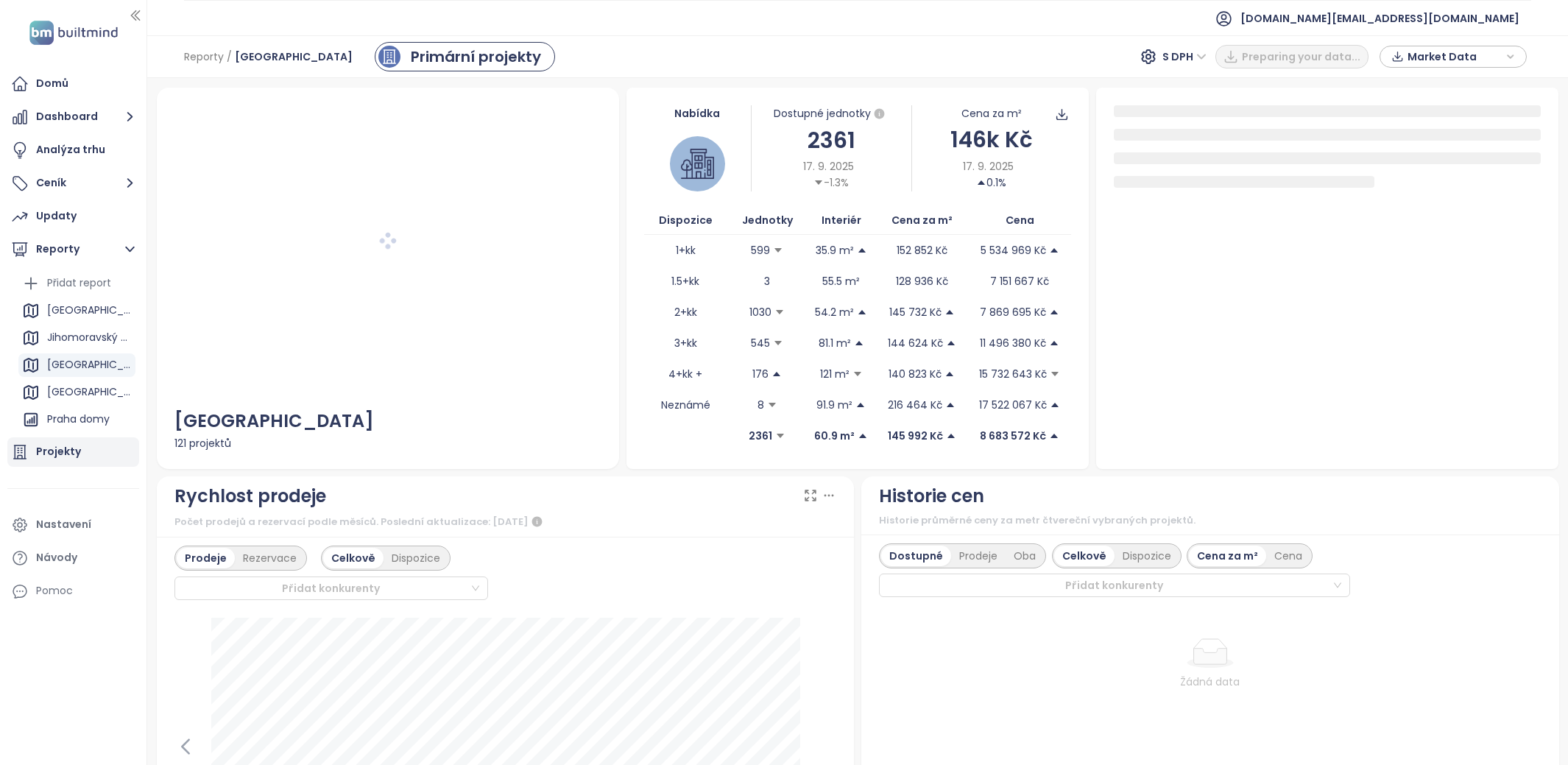
click at [73, 441] on div "Projekty" at bounding box center [73, 452] width 132 height 30
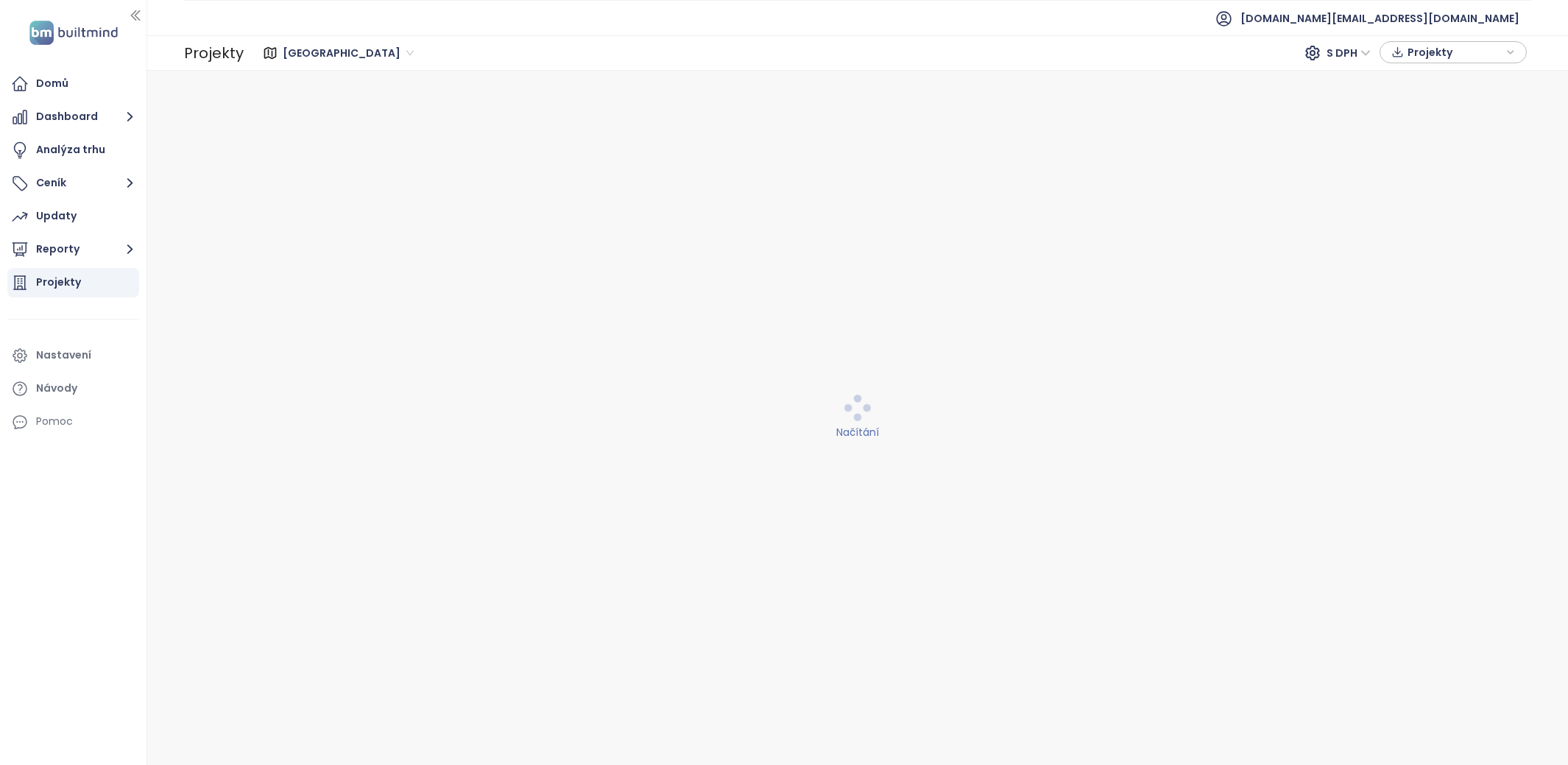
click at [299, 57] on span "Praha" at bounding box center [348, 53] width 131 height 22
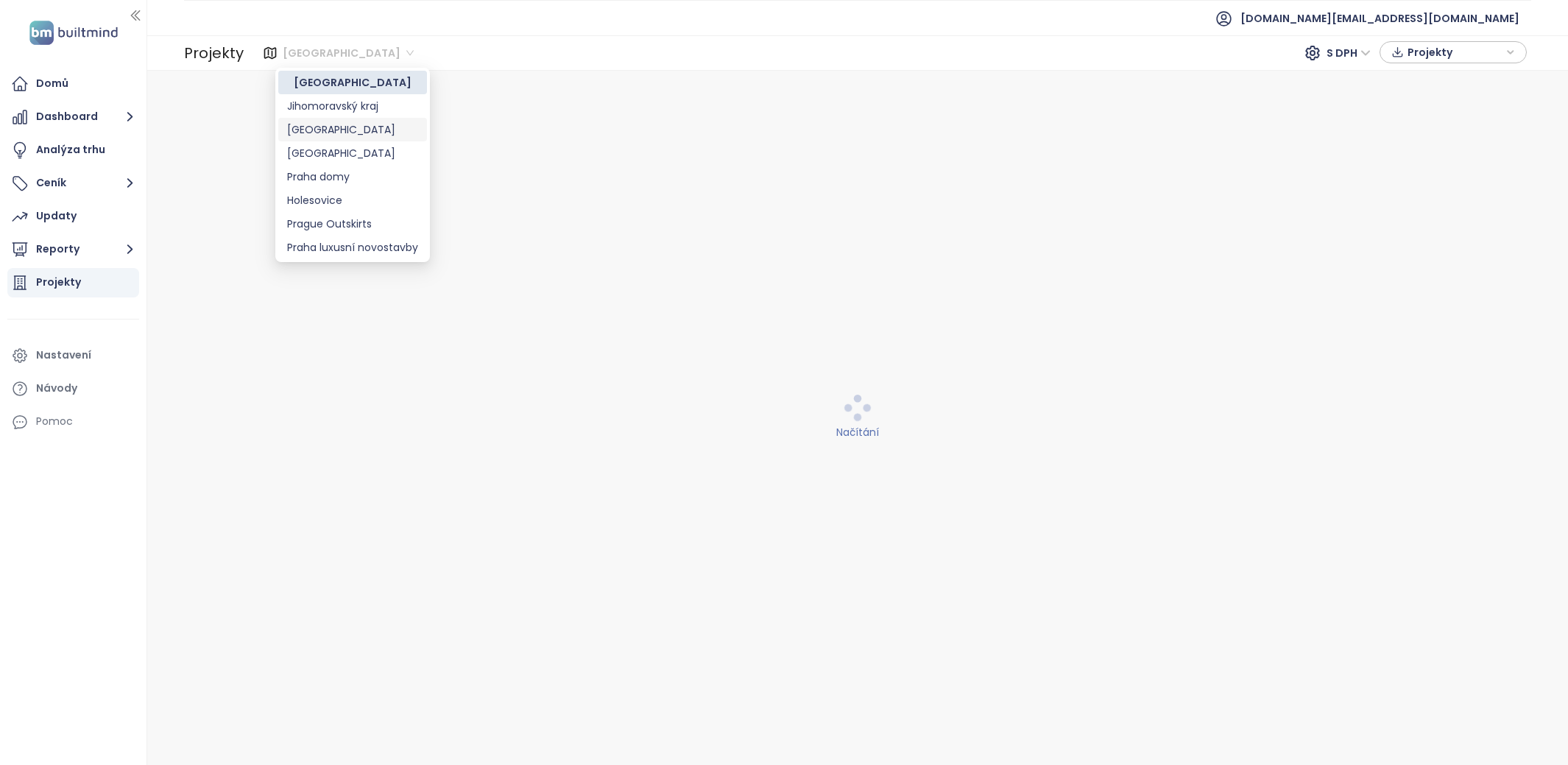
click at [327, 131] on div "Brno" at bounding box center [352, 129] width 131 height 16
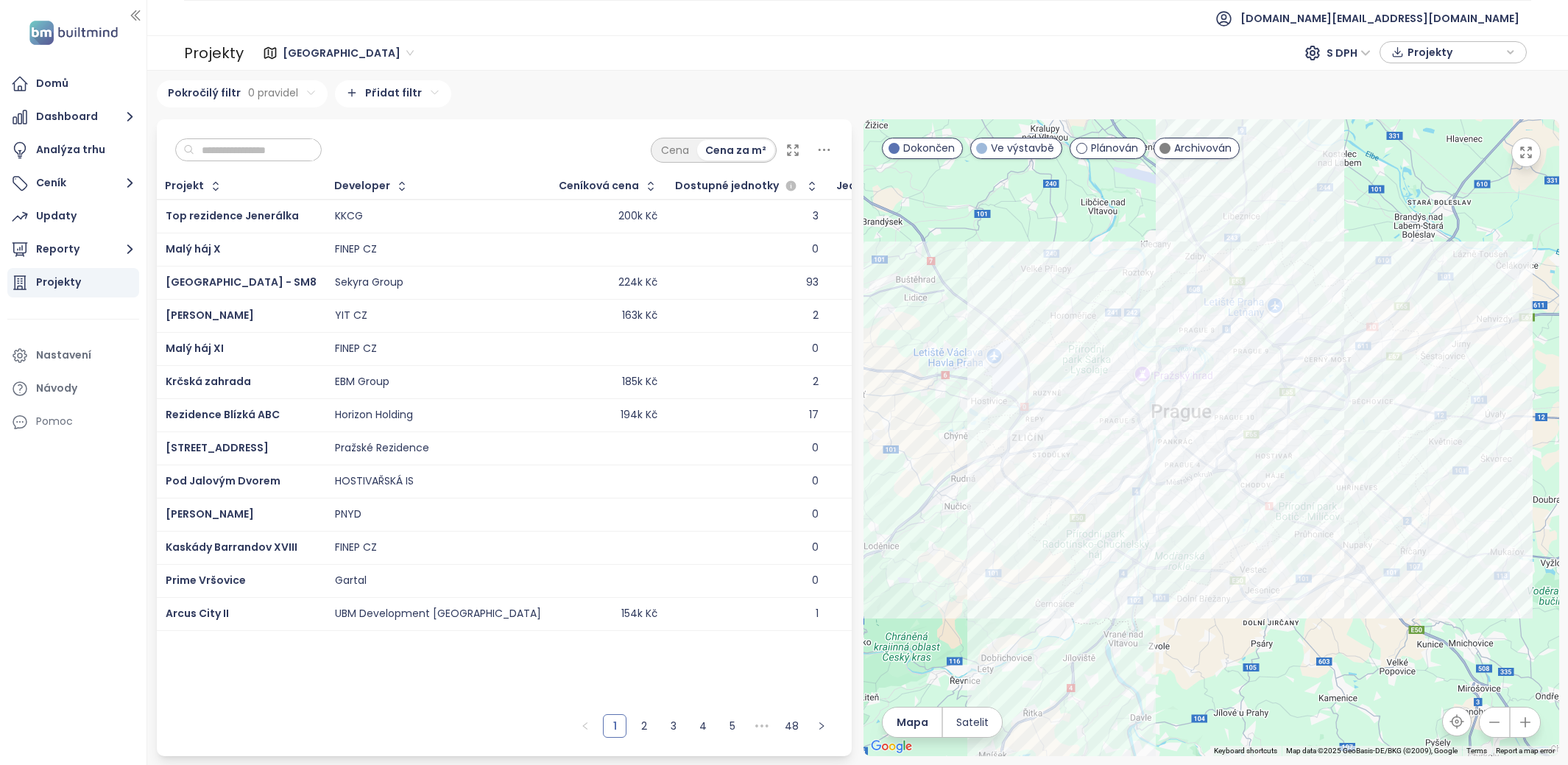
click at [285, 143] on input "text" at bounding box center [254, 150] width 119 height 22
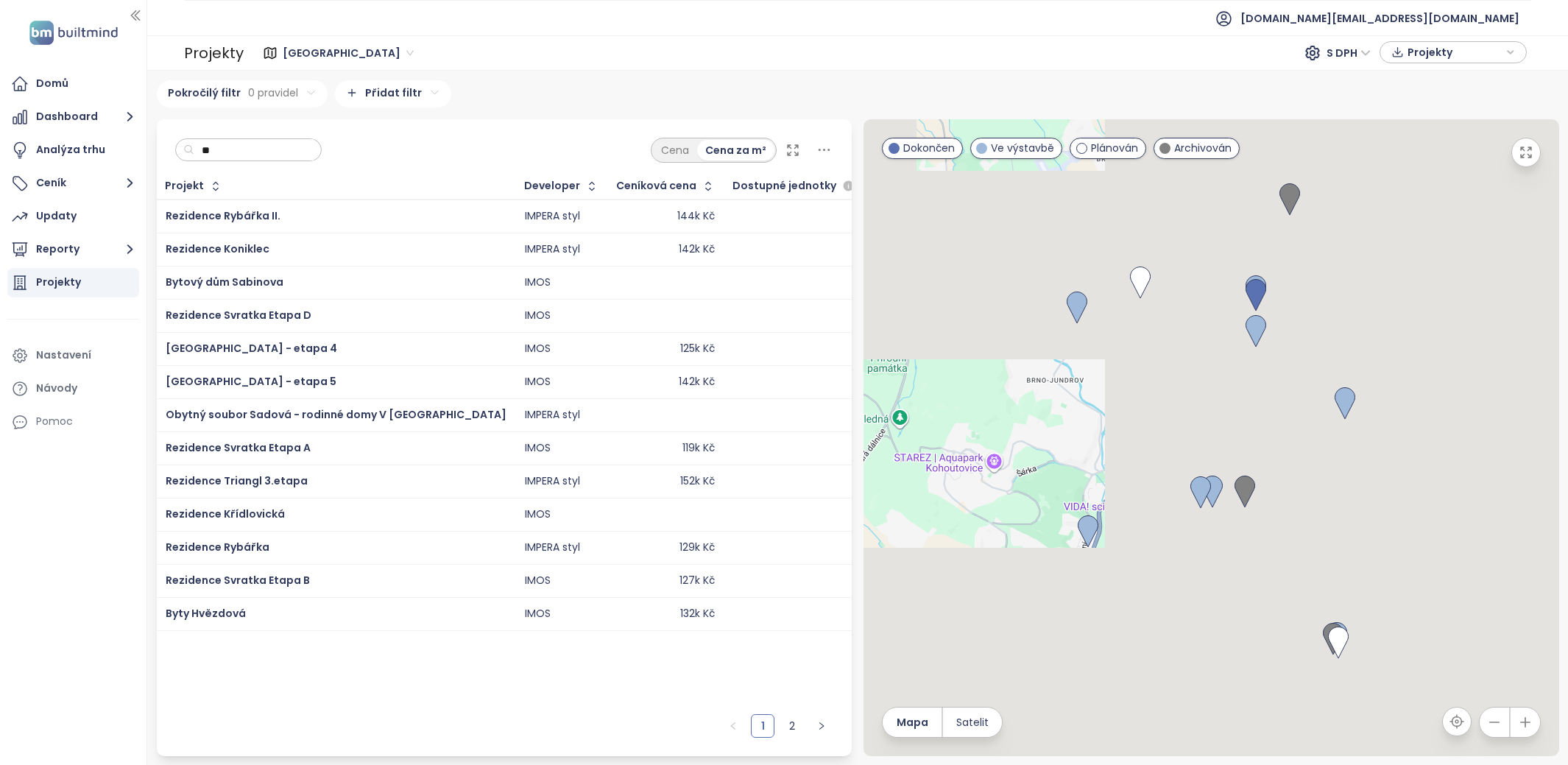
type input "*"
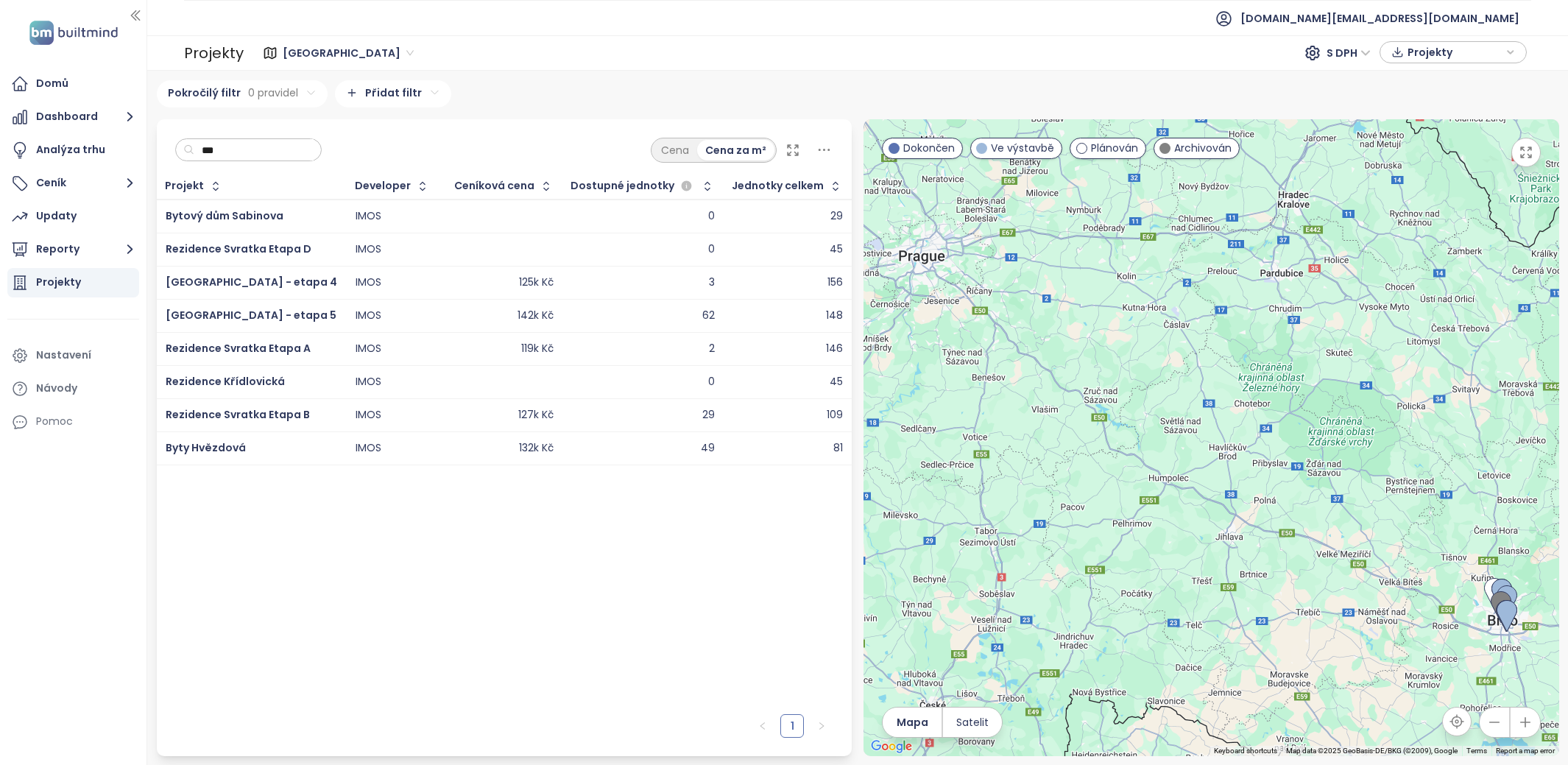
click at [293, 143] on input "***" at bounding box center [254, 150] width 119 height 22
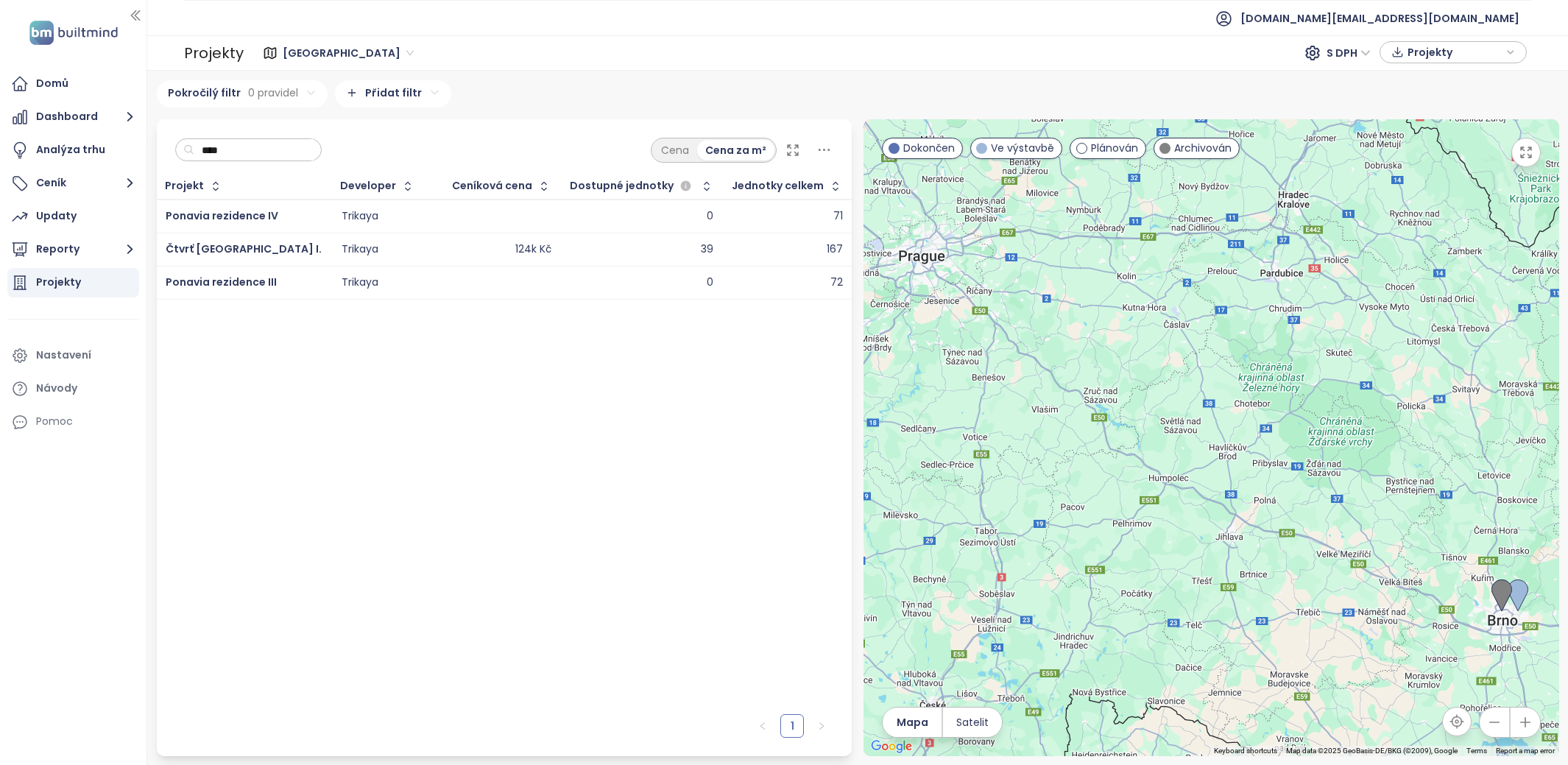
type input "****"
click at [301, 49] on span "Brno" at bounding box center [348, 53] width 131 height 22
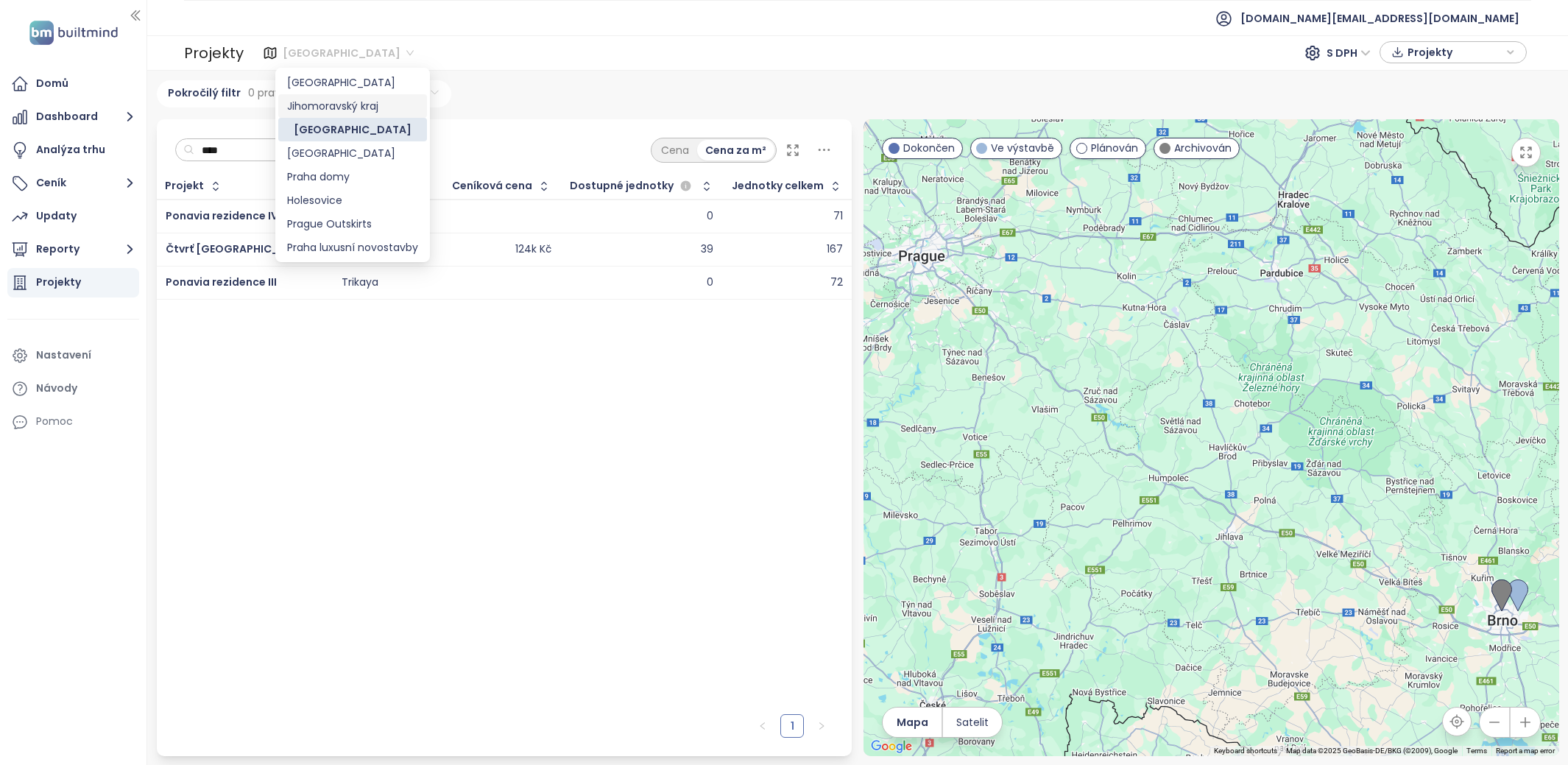
click at [318, 110] on div "Jihomoravský kraj" at bounding box center [352, 105] width 131 height 16
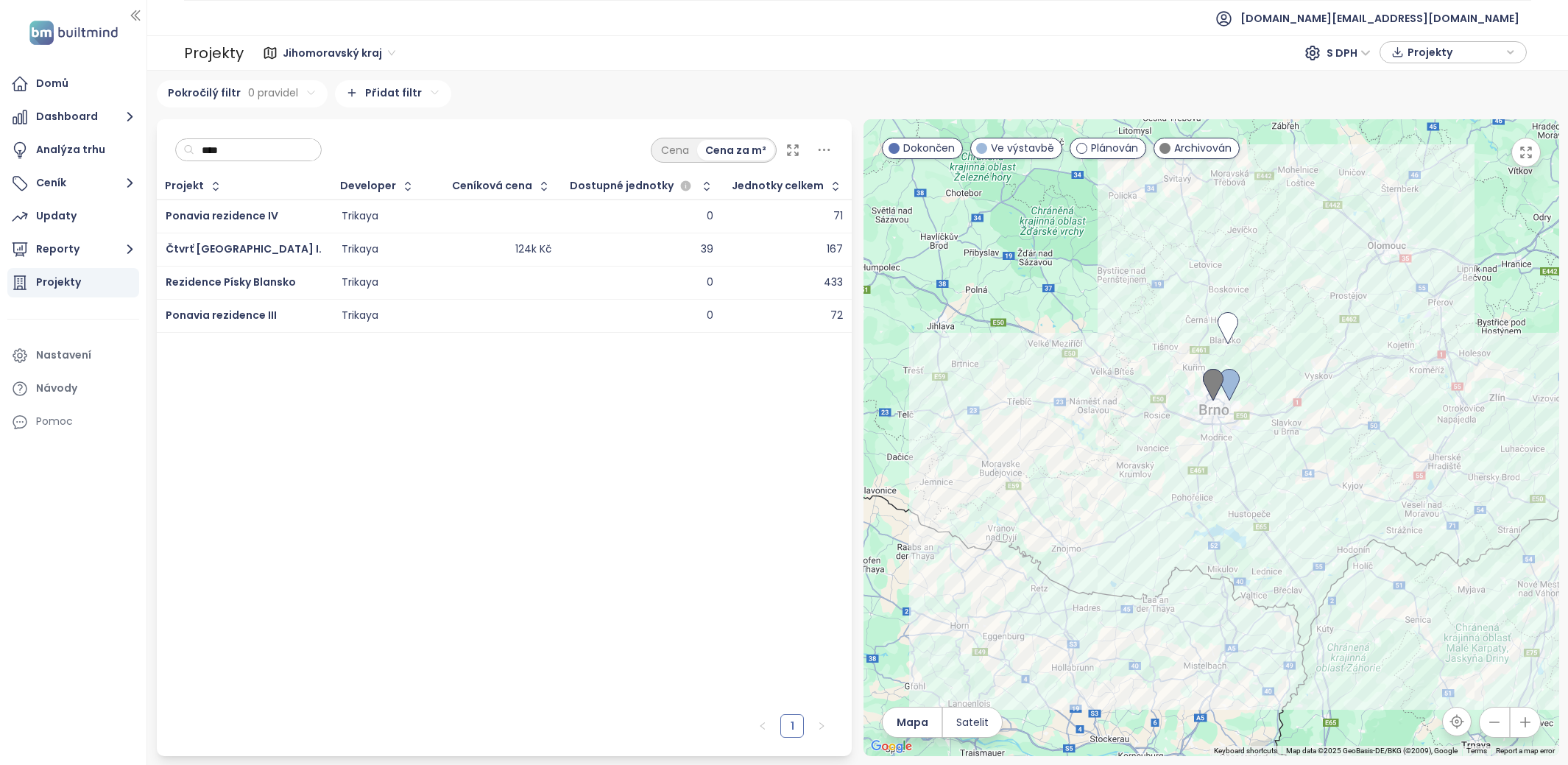
click at [213, 150] on input "****" at bounding box center [254, 150] width 119 height 22
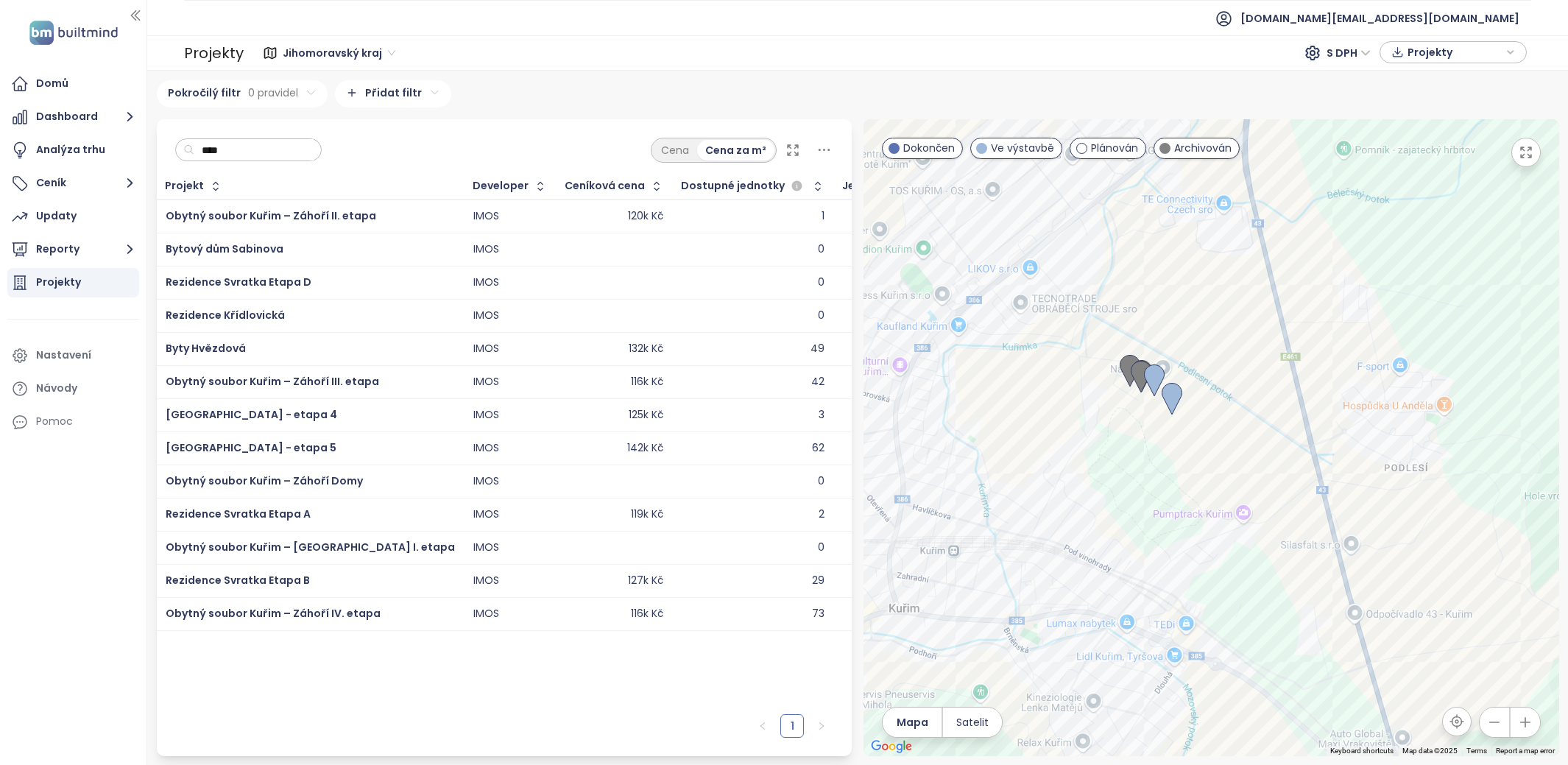
type input "****"
click at [324, 287] on div "Rezidence Svratka Etapa D" at bounding box center [310, 283] width 289 height 18
click at [292, 274] on span "Rezidence Svratka Etapa D" at bounding box center [239, 281] width 146 height 14
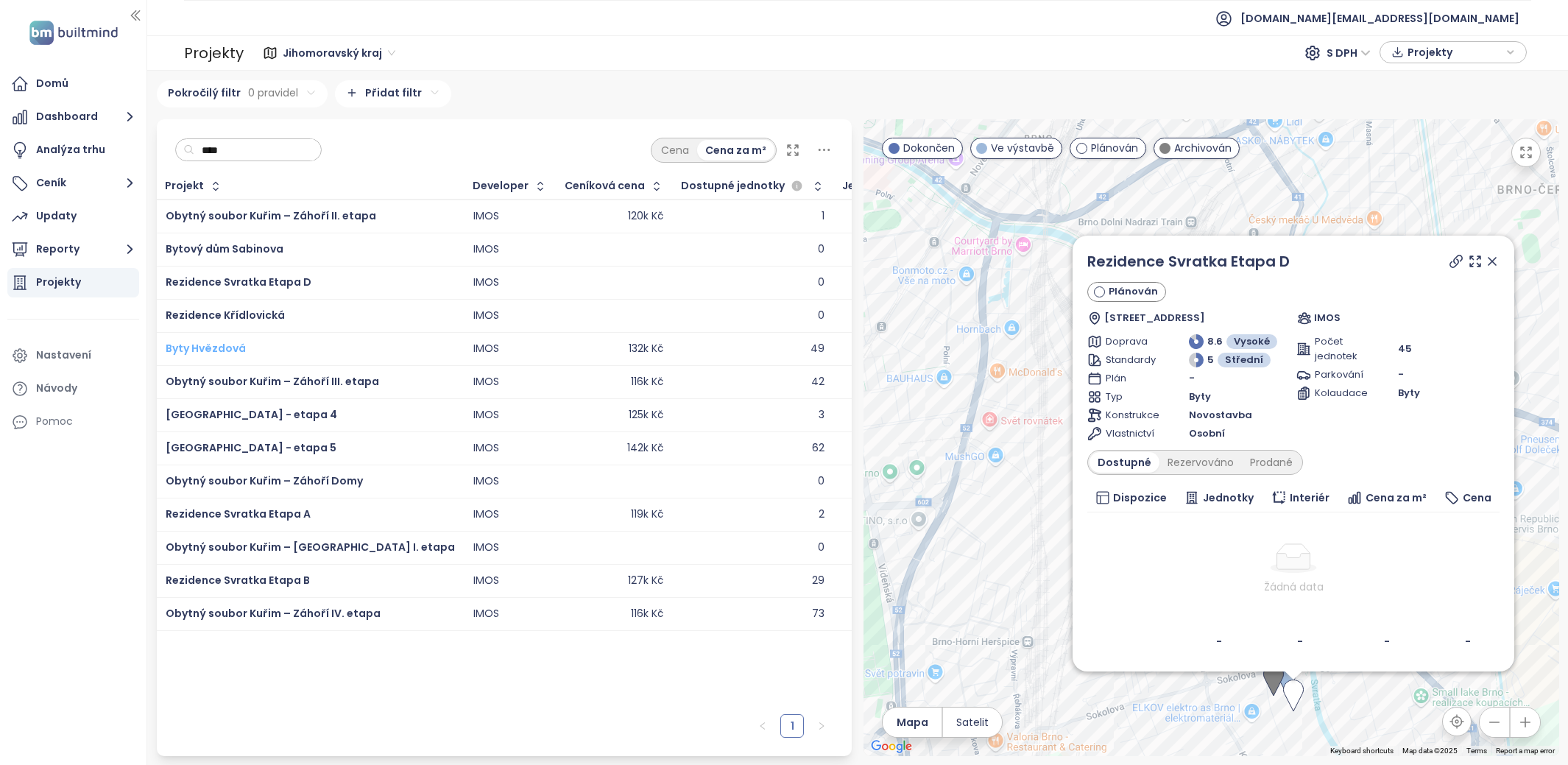
click at [234, 352] on span "Byty Hvězdová" at bounding box center [205, 347] width 81 height 14
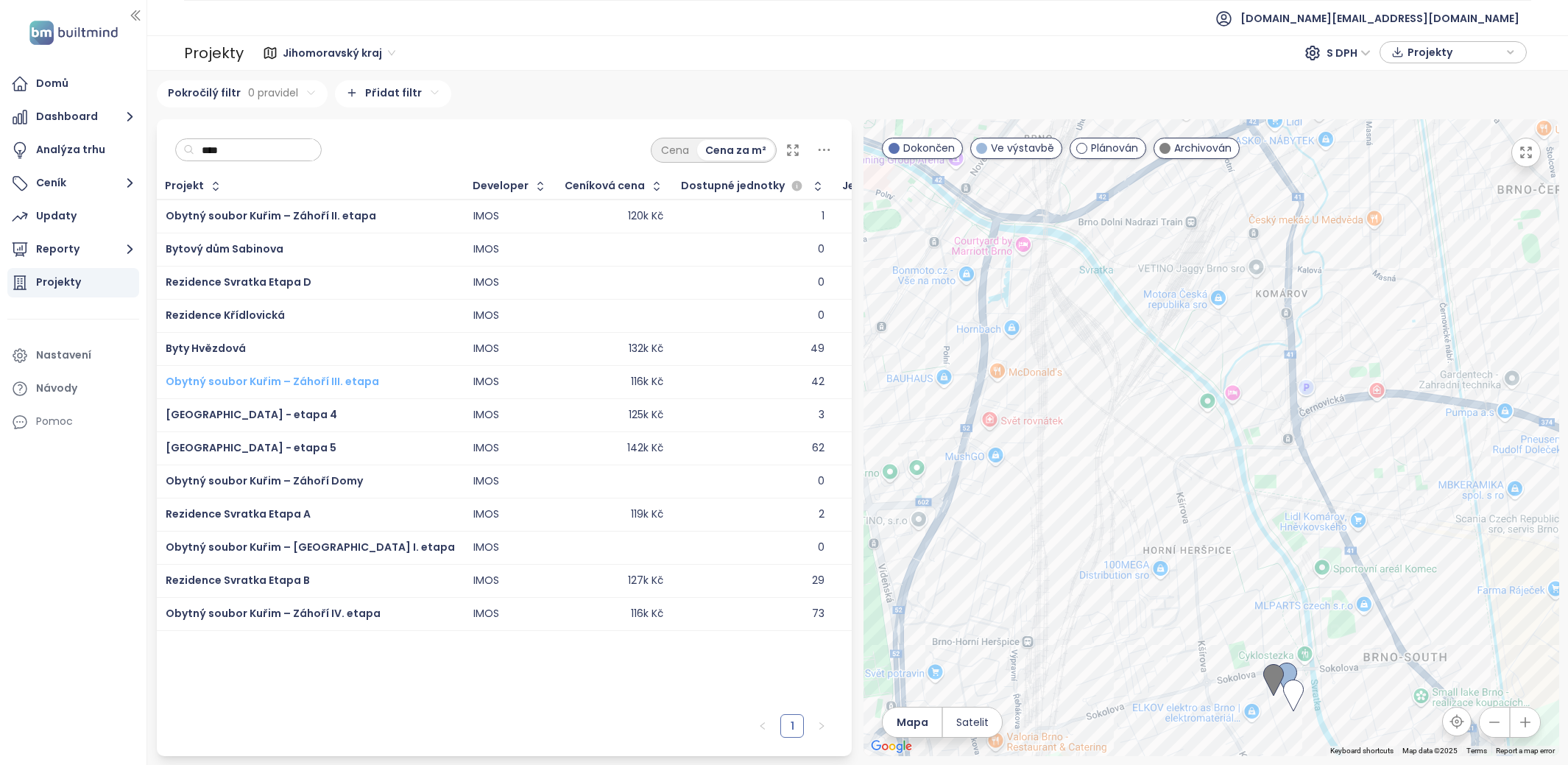
click at [244, 380] on span "Obytný soubor Kuřim – Záhoří III. etapa" at bounding box center [272, 380] width 213 height 14
click at [241, 408] on span "Ponava City - etapa 4" at bounding box center [251, 414] width 171 height 14
click at [250, 447] on span "Ponava City - etapa 5" at bounding box center [250, 447] width 171 height 14
click at [261, 507] on span "Rezidence Svratka Etapa A" at bounding box center [238, 514] width 145 height 14
click at [286, 581] on span "Rezidence Svratka Etapa B" at bounding box center [238, 580] width 144 height 14
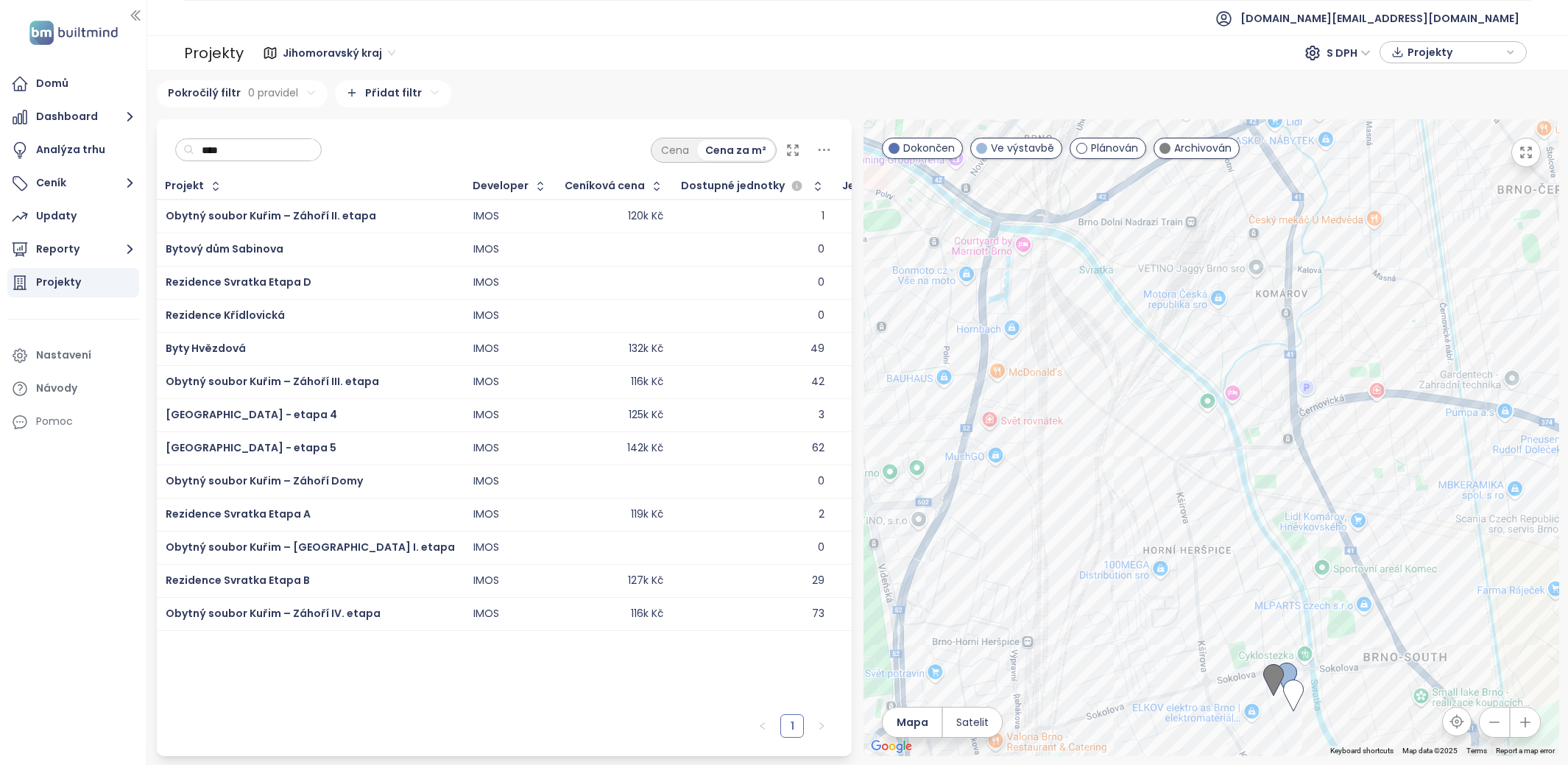
click at [291, 606] on span "Obytný soubor Kuřim – Záhoří IV. etapa" at bounding box center [273, 613] width 215 height 14
click at [286, 217] on span "Obytný soubor Kuřim – Záhoří II. etapa" at bounding box center [271, 215] width 211 height 14
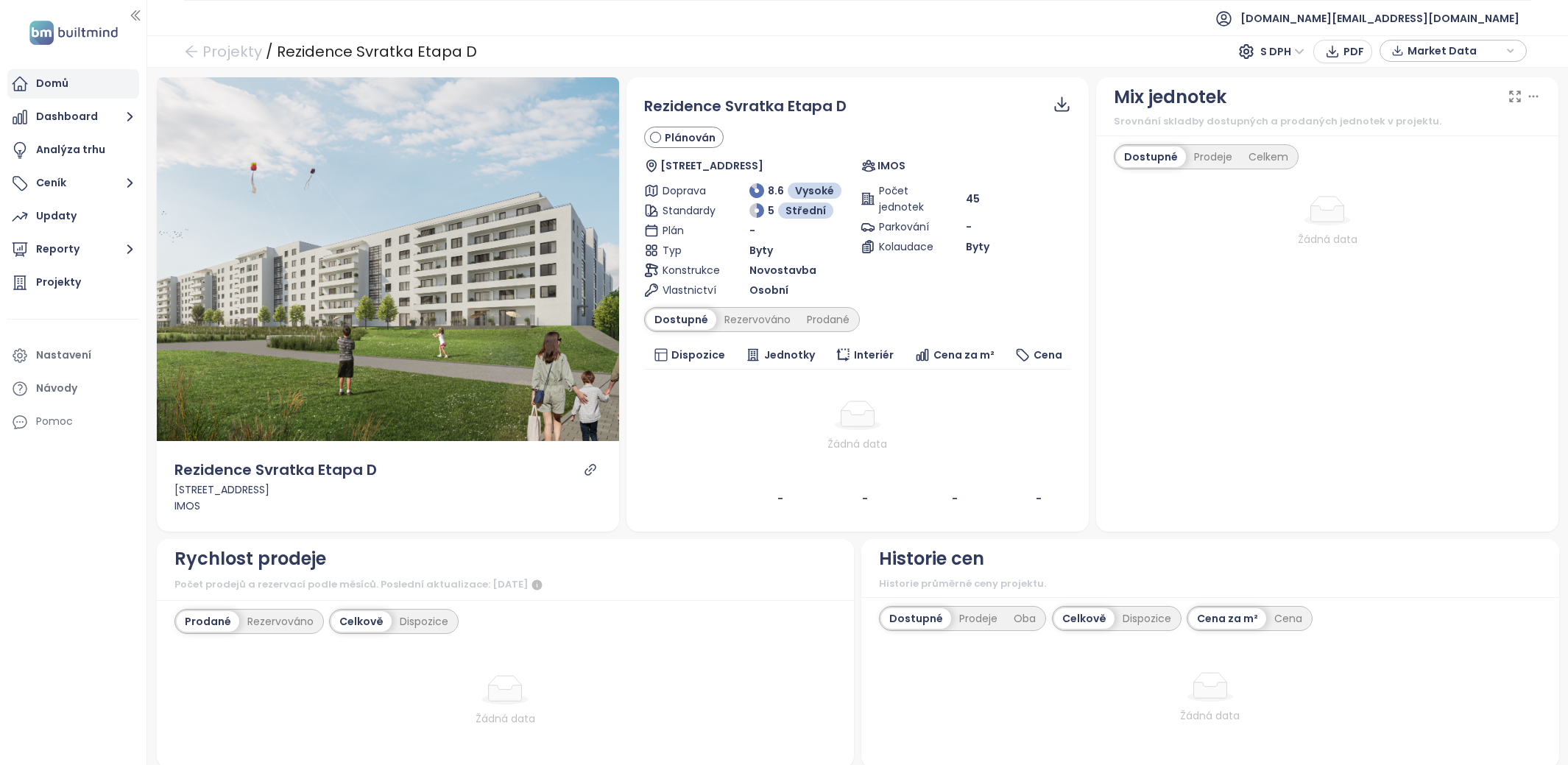
click at [101, 80] on div "Domů" at bounding box center [73, 84] width 132 height 30
